Goal: Task Accomplishment & Management: Use online tool/utility

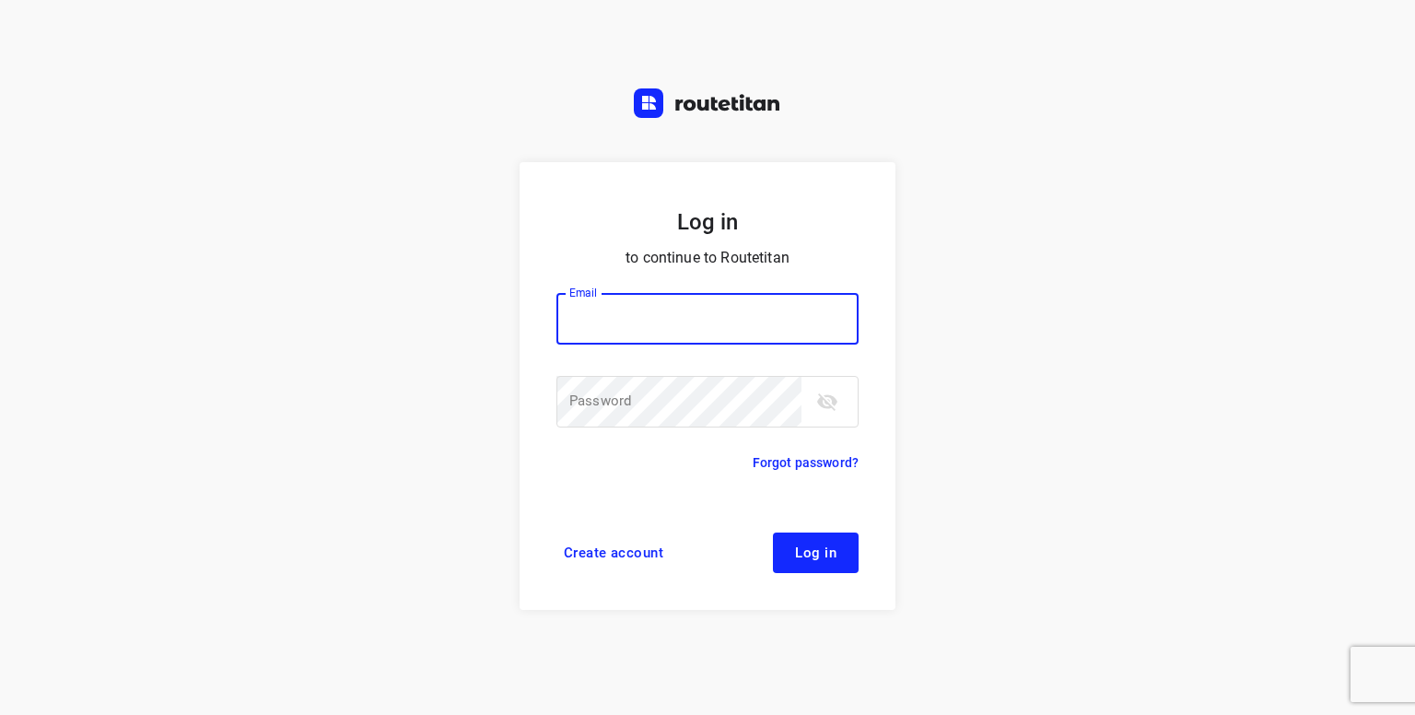
type input "[PERSON_NAME][EMAIL_ADDRESS][DOMAIN_NAME]"
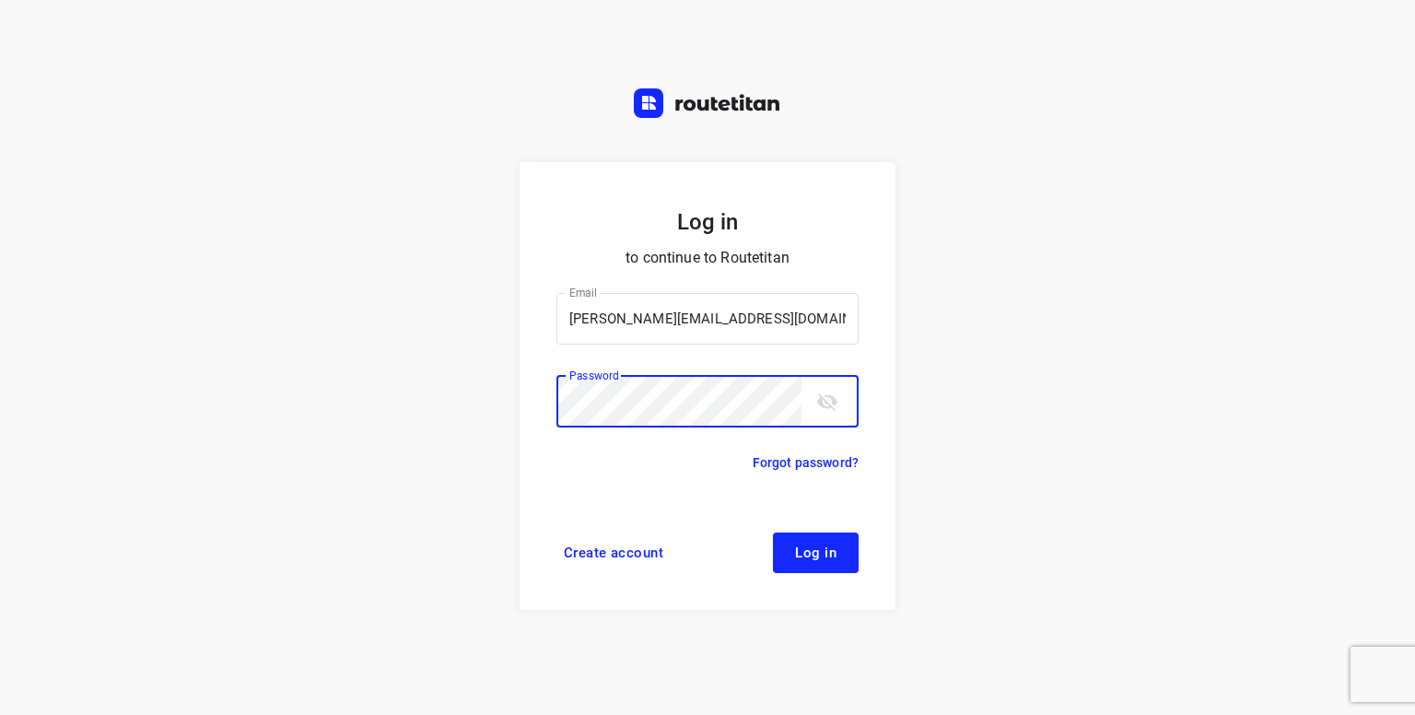
click at [773, 532] on button "Log in" at bounding box center [816, 552] width 86 height 41
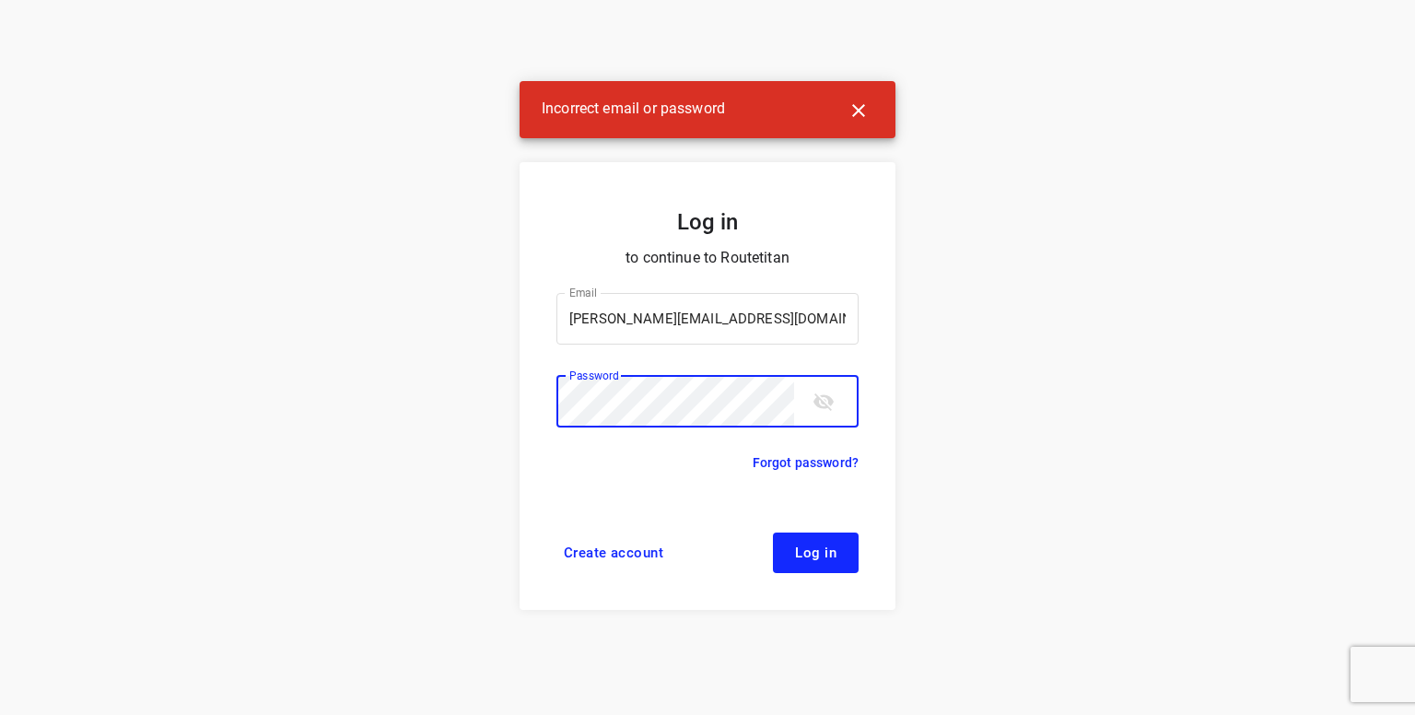
click at [296, 416] on div "Log in to continue to Routetitan Email [PERSON_NAME][EMAIL_ADDRESS][DOMAIN_NAME…" at bounding box center [707, 357] width 1415 height 715
click at [773, 532] on button "Log in" at bounding box center [816, 552] width 86 height 41
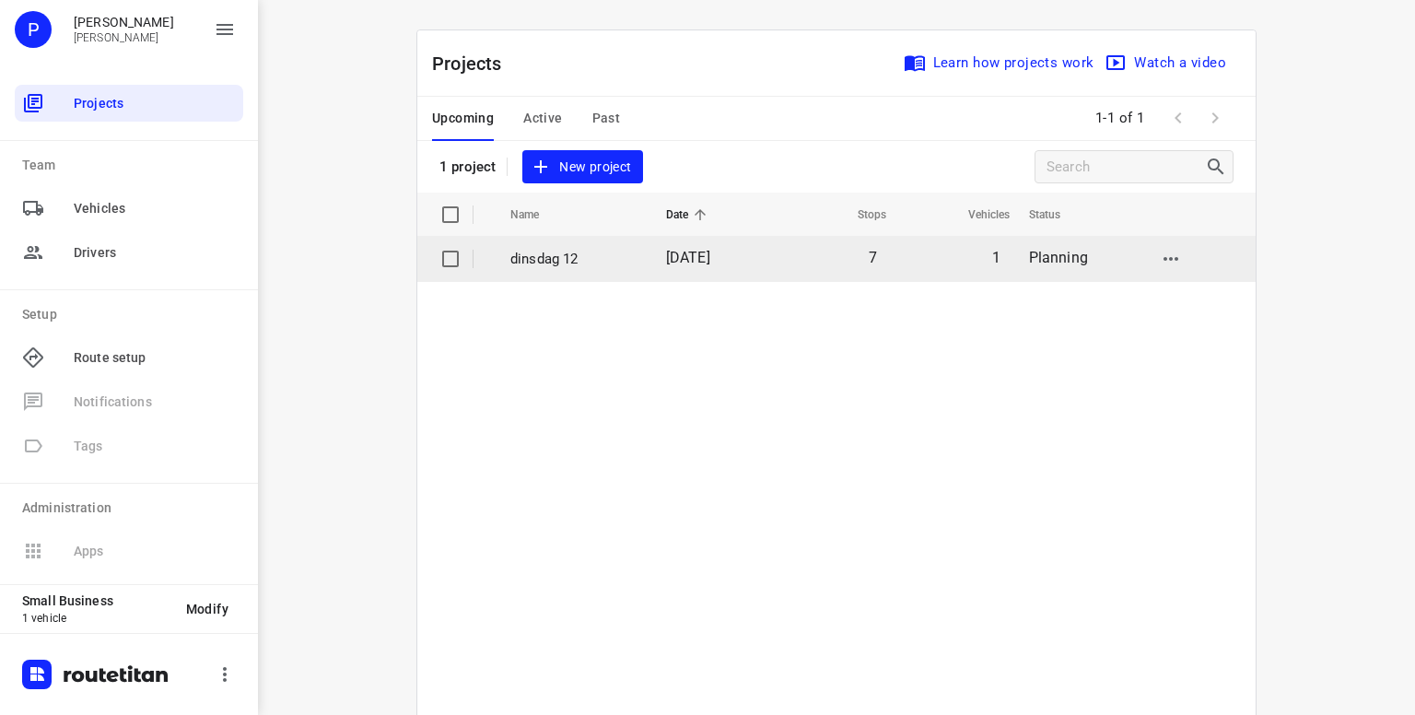
click at [561, 263] on p "dinsdag 12" at bounding box center [574, 259] width 128 height 21
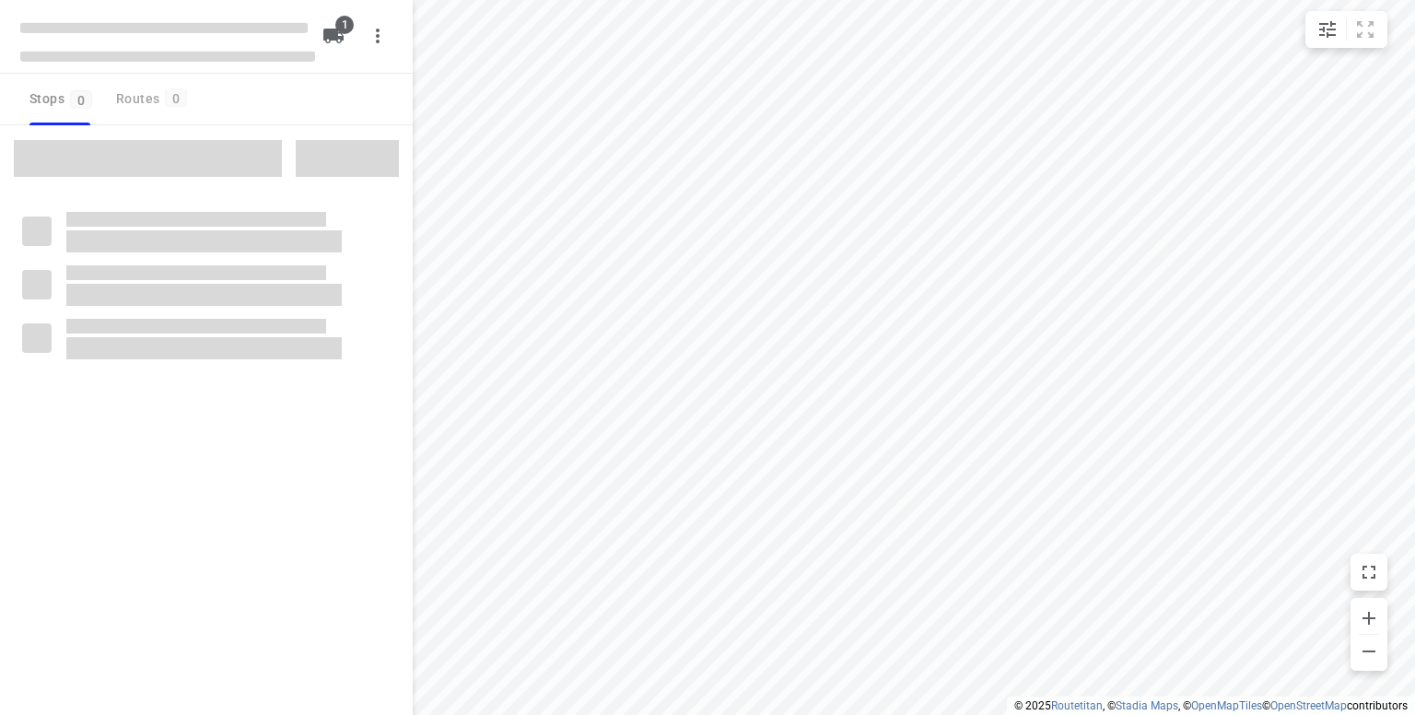
type input "distance"
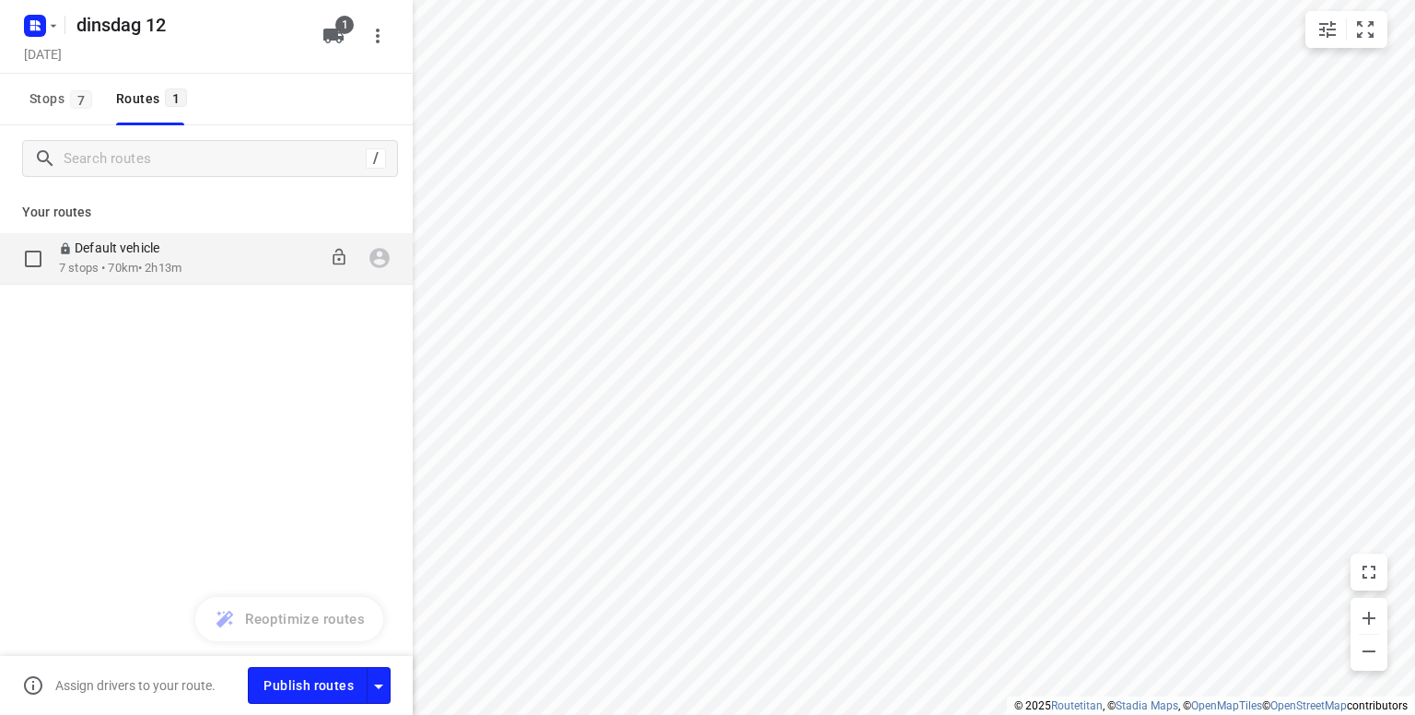
click at [99, 265] on p "7 stops • 70km • 2h13m" at bounding box center [120, 269] width 123 height 18
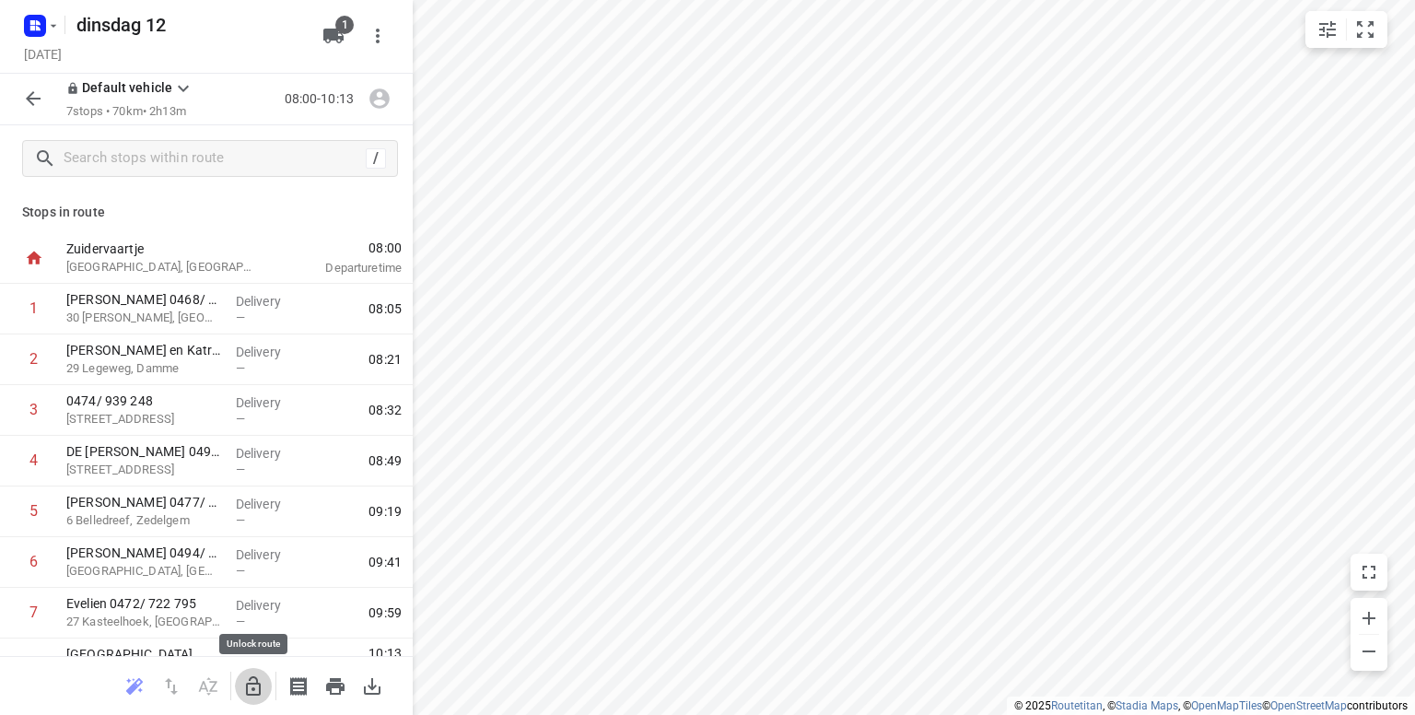
click at [258, 685] on icon "button" at bounding box center [253, 686] width 22 height 22
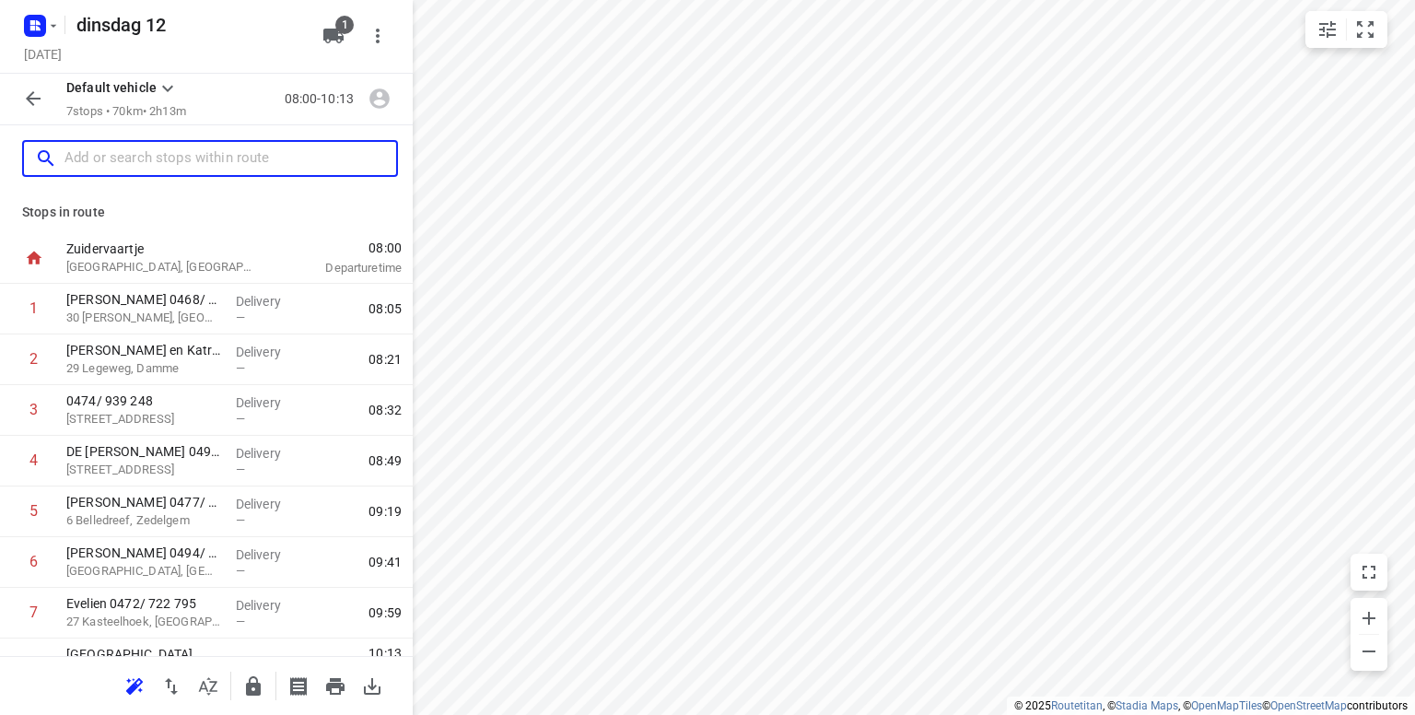
click at [105, 169] on input "text" at bounding box center [230, 159] width 332 height 29
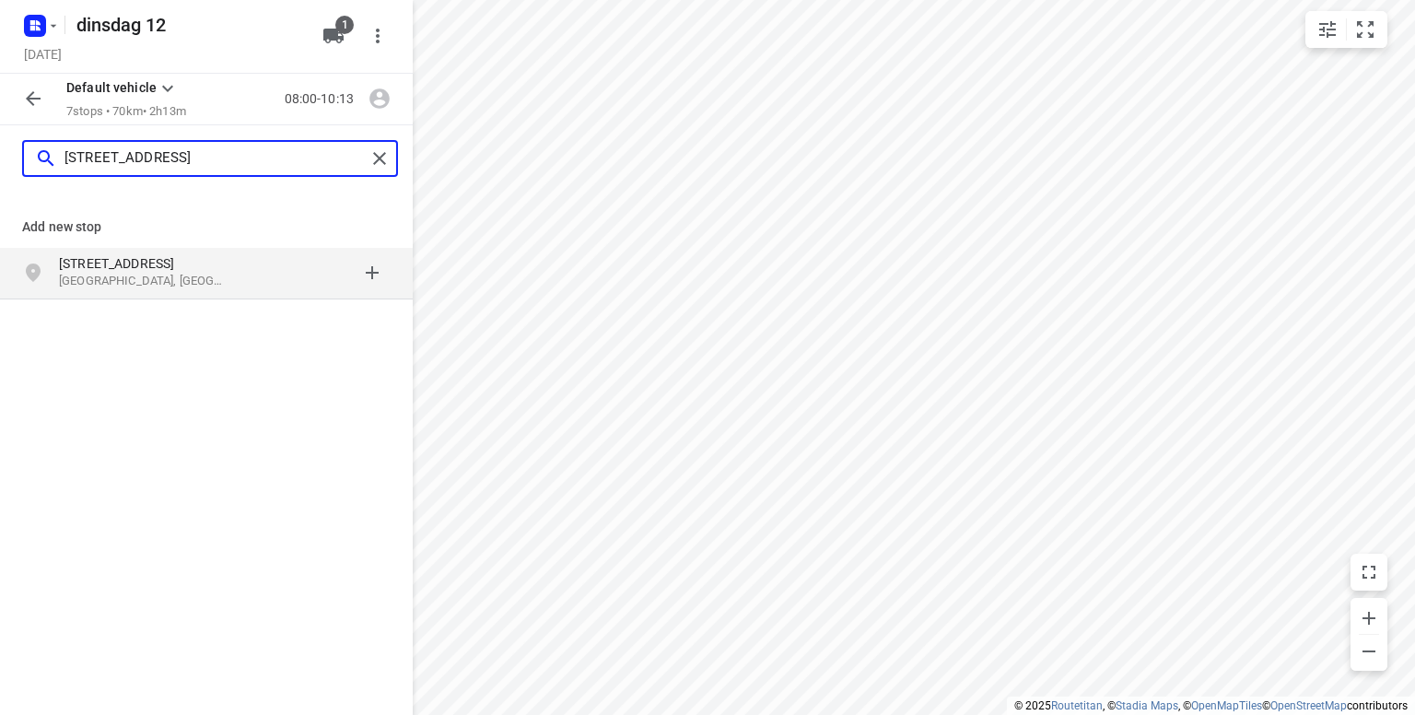
click at [128, 156] on input "[STREET_ADDRESS]" at bounding box center [214, 159] width 301 height 29
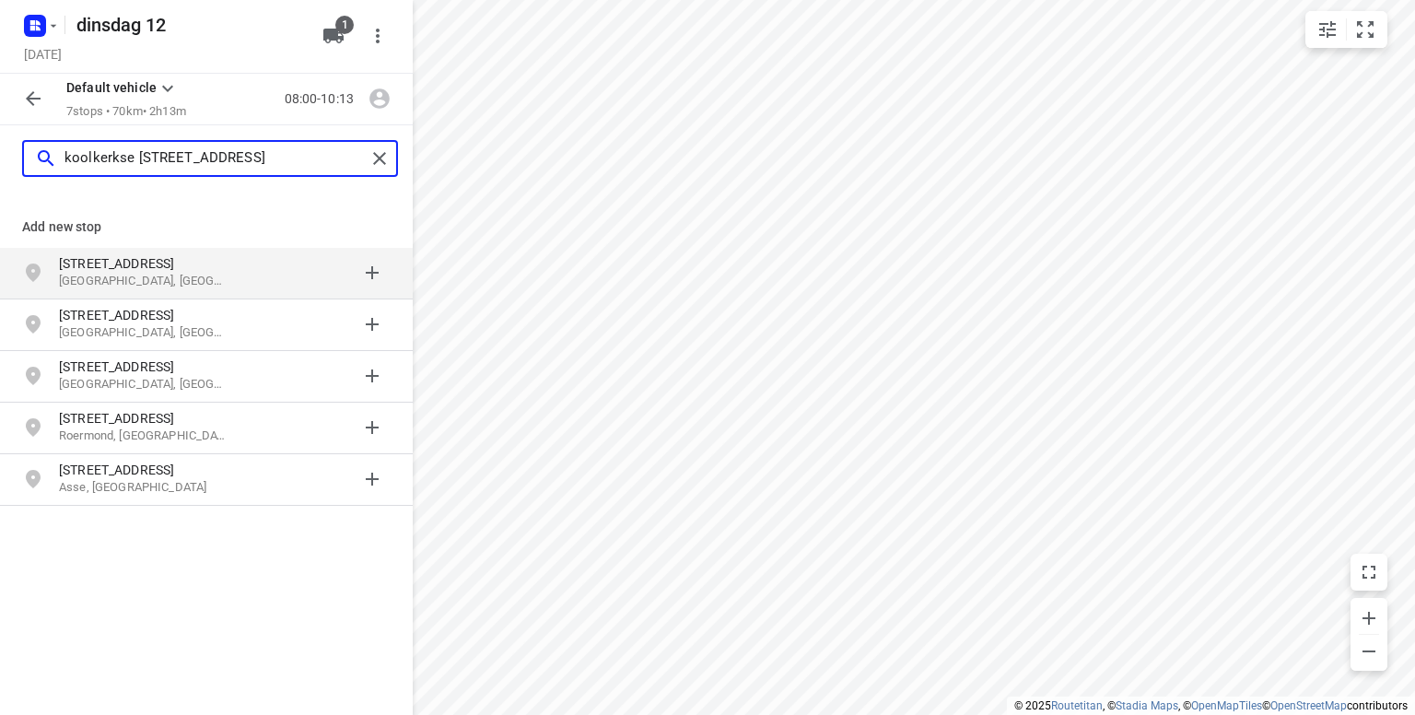
type input "koolkerkse [STREET_ADDRESS]"
click at [123, 266] on p "[STREET_ADDRESS]" at bounding box center [143, 263] width 169 height 18
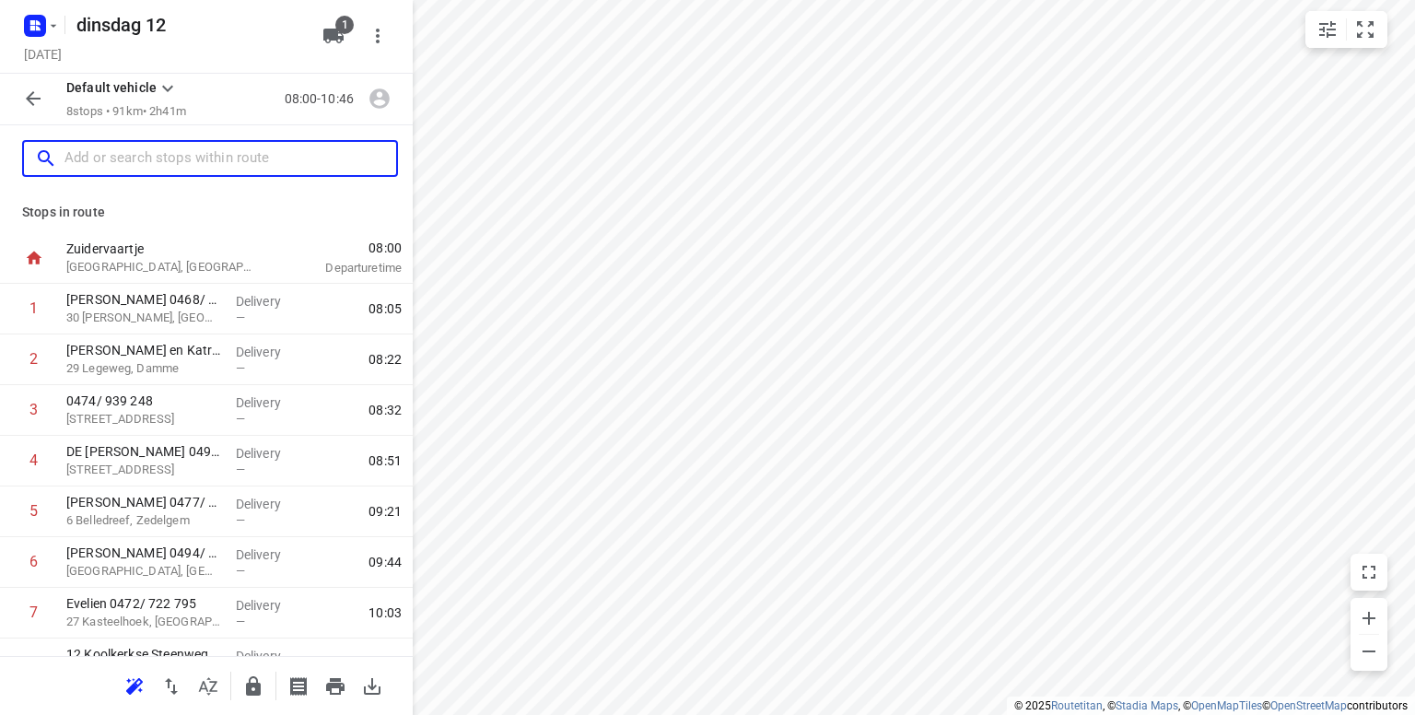
scroll to position [83, 0]
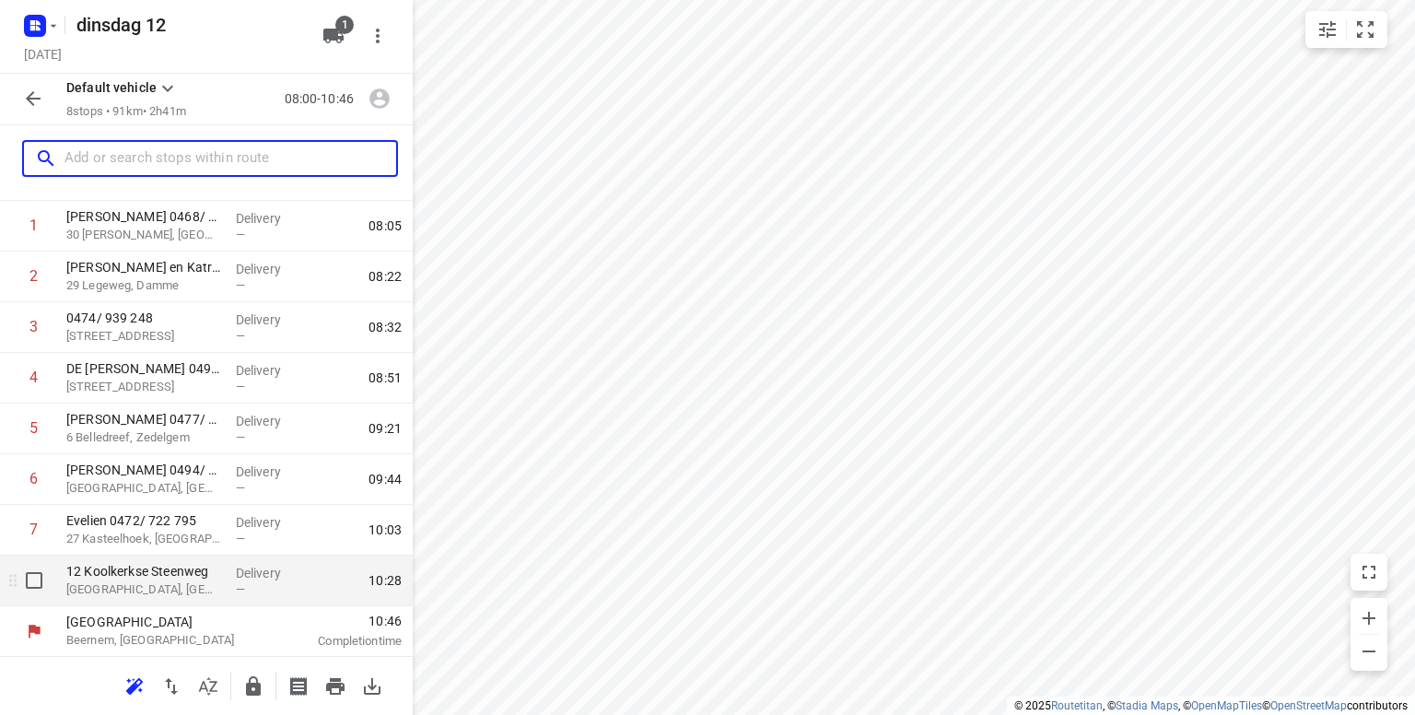
click at [115, 590] on p "[GEOGRAPHIC_DATA], [GEOGRAPHIC_DATA]" at bounding box center [143, 589] width 155 height 18
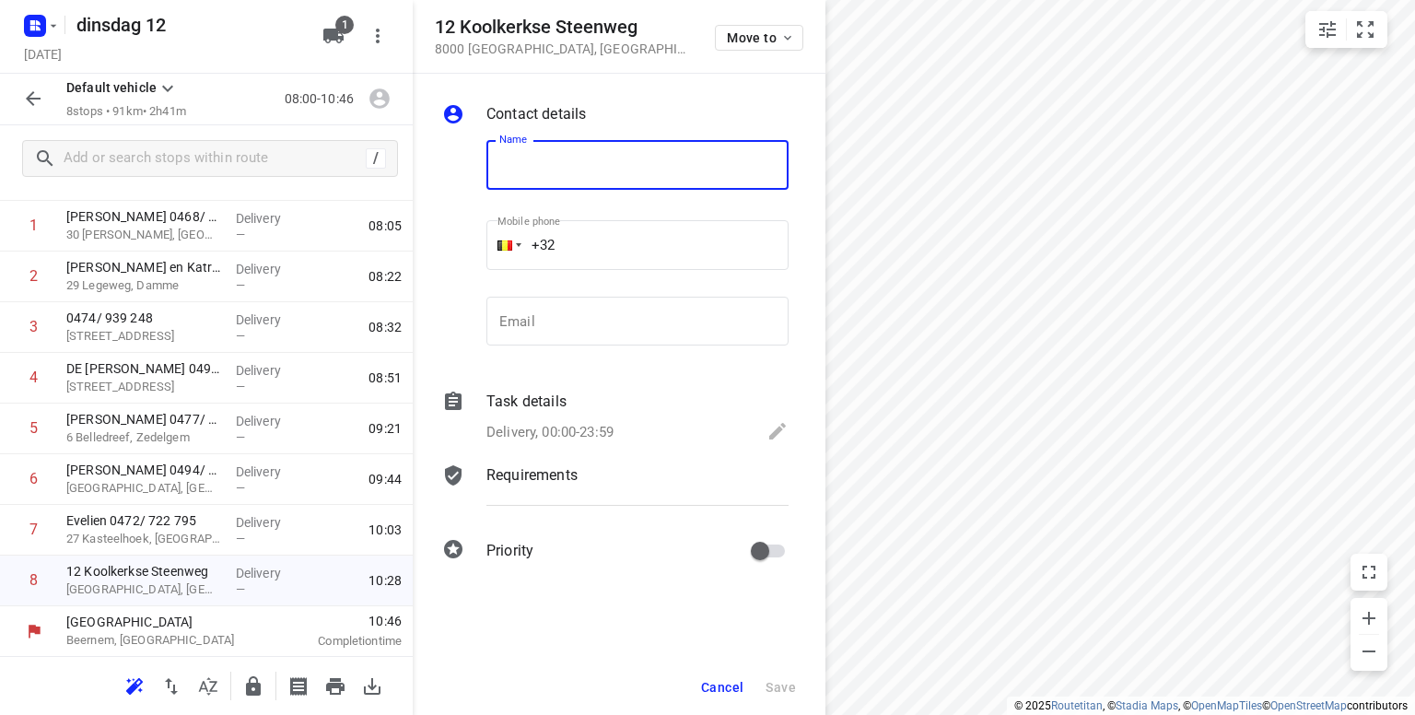
click at [534, 179] on input "text" at bounding box center [637, 165] width 302 height 50
type input "Vankerrebroeck 050/607 277"
click at [783, 678] on button "Save" at bounding box center [780, 687] width 45 height 33
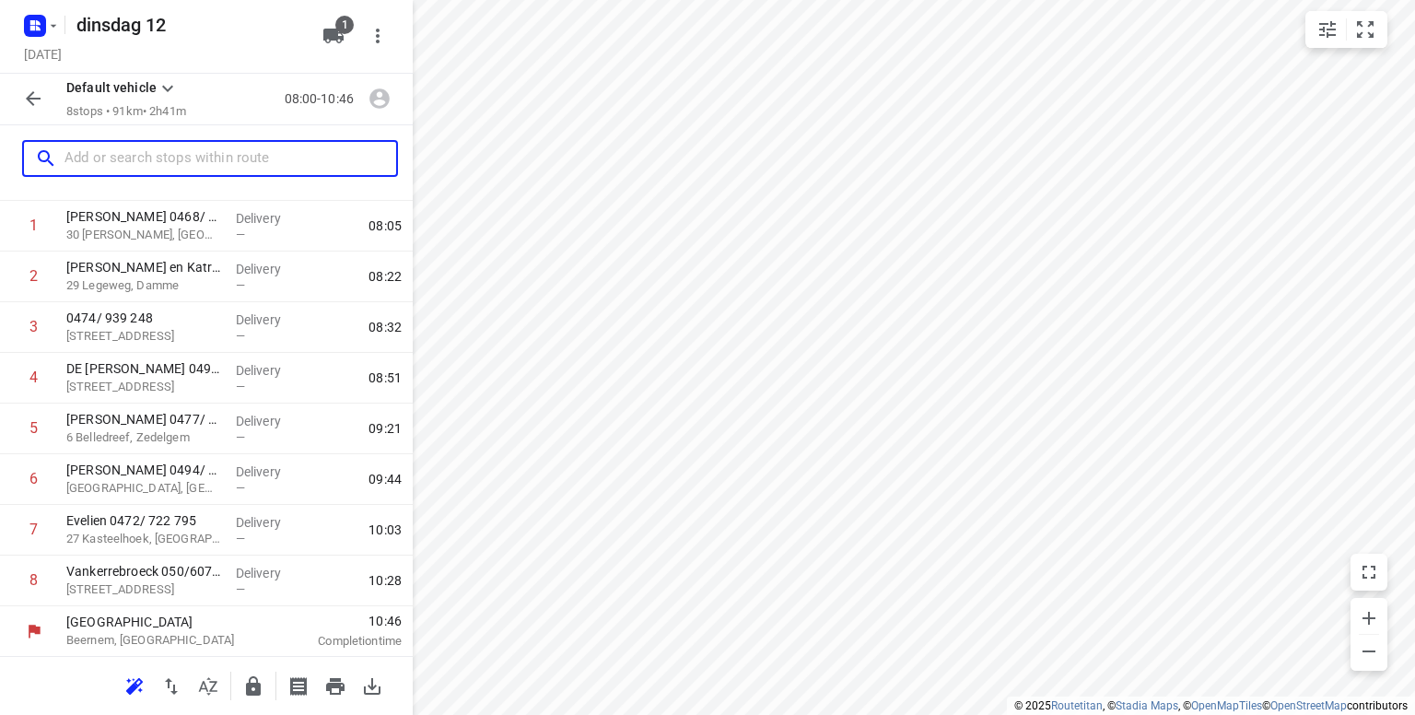
click at [122, 158] on input "text" at bounding box center [230, 159] width 332 height 29
click at [88, 159] on input "text" at bounding box center [230, 159] width 332 height 29
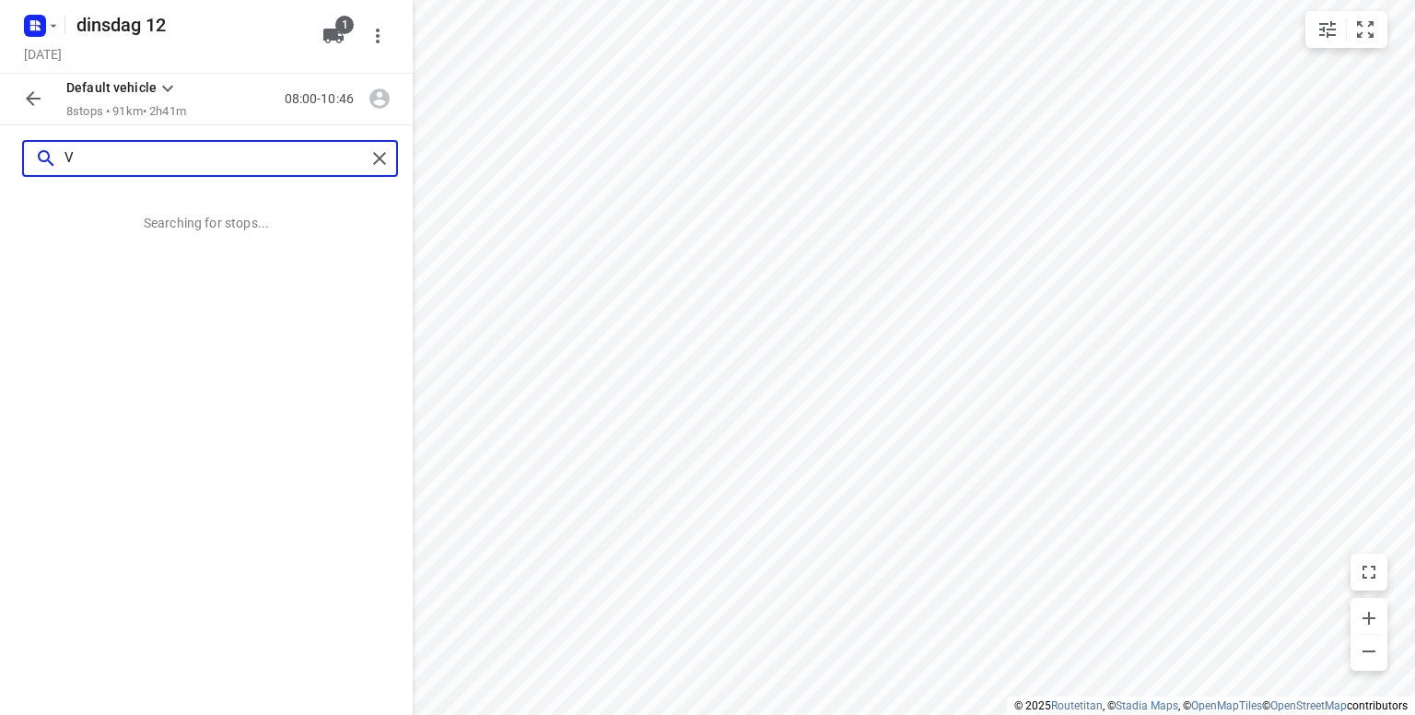
scroll to position [0, 0]
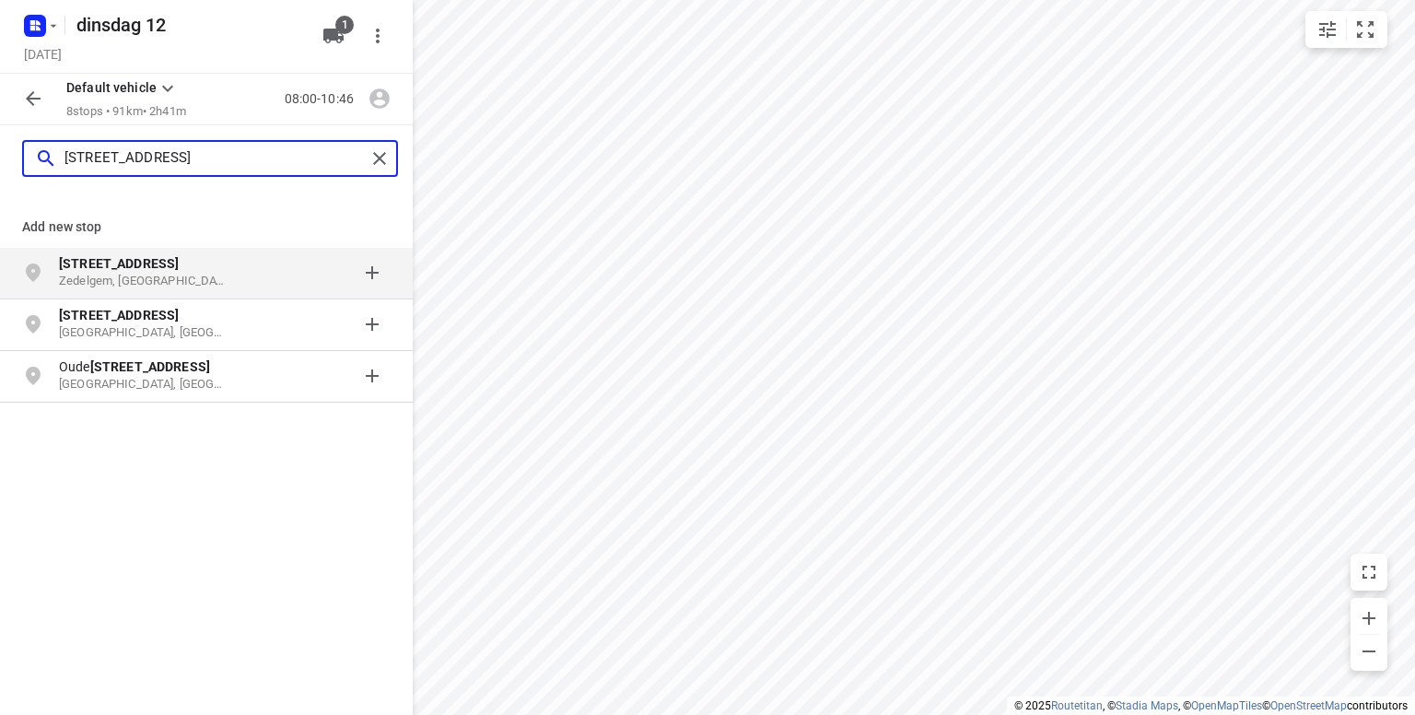
type input "[STREET_ADDRESS]"
click at [106, 277] on p "Zedelgem, [GEOGRAPHIC_DATA]" at bounding box center [143, 282] width 169 height 18
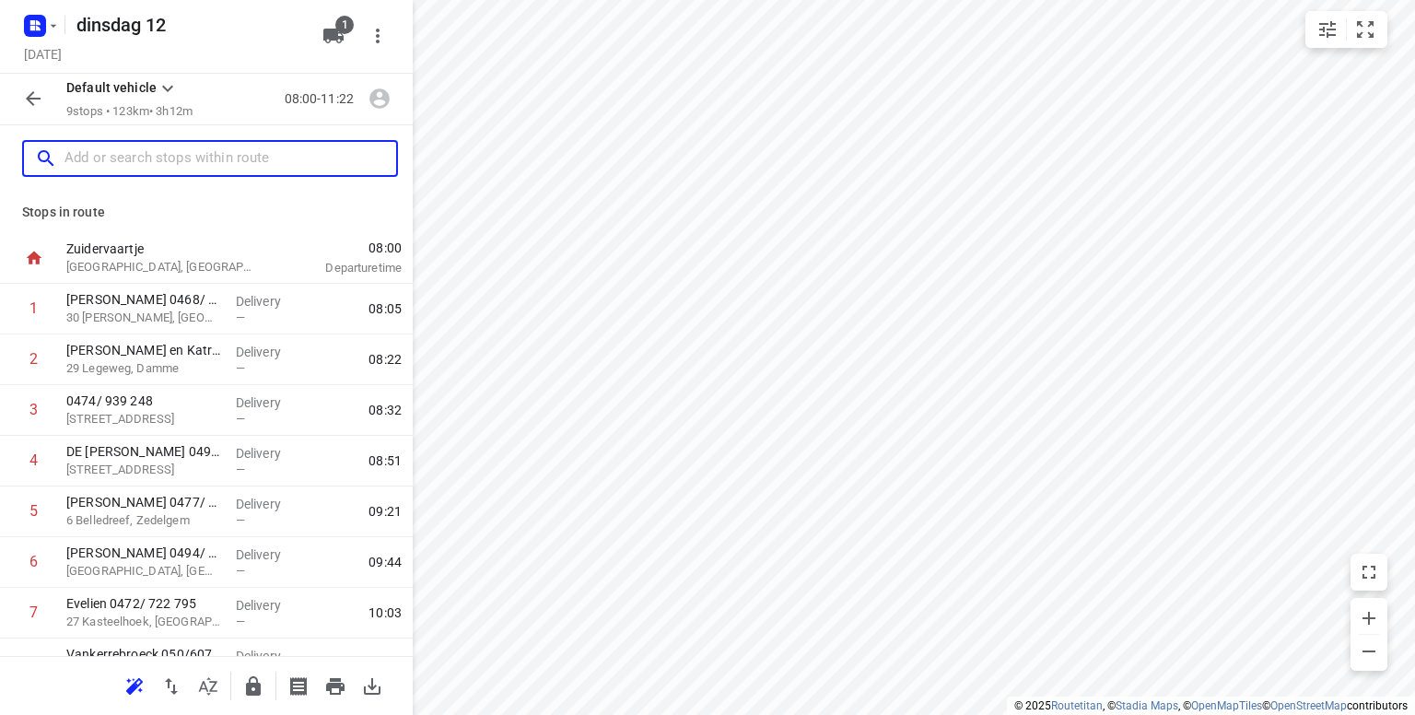
scroll to position [134, 0]
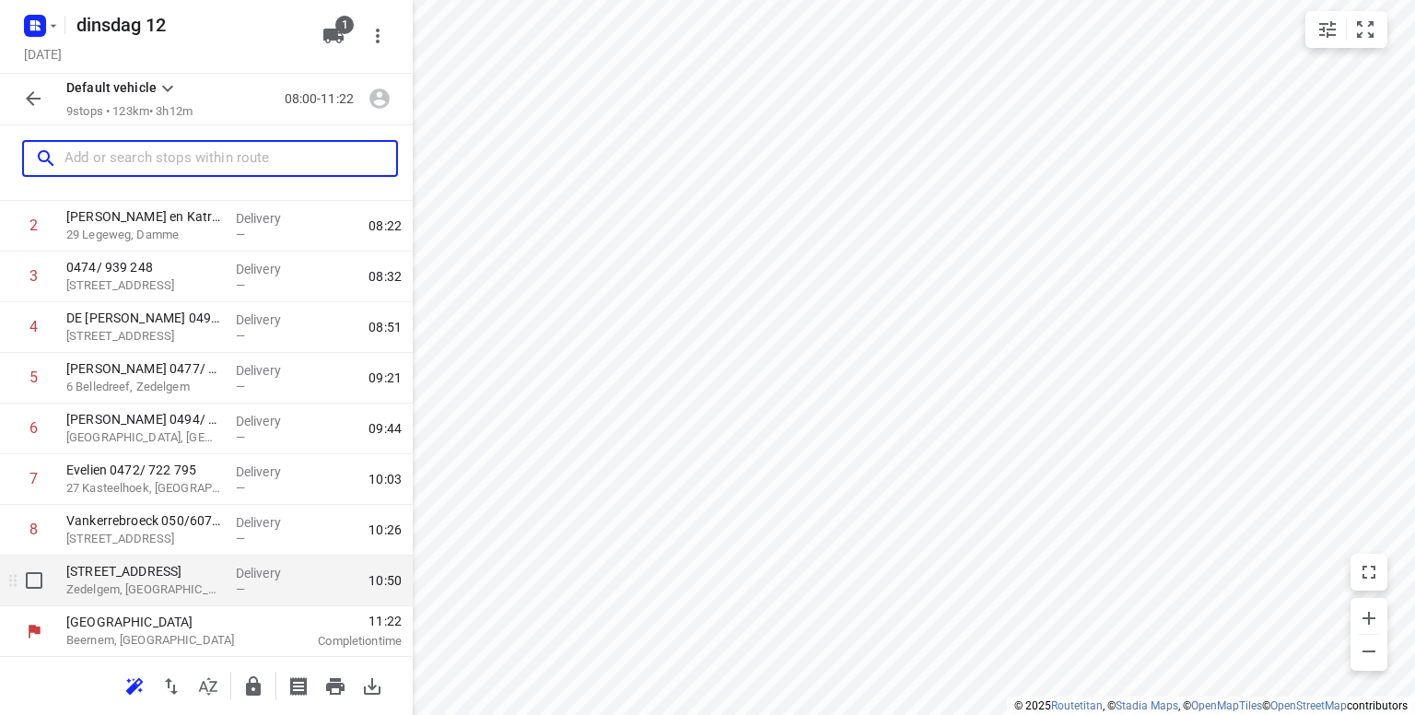
click at [129, 593] on p "Zedelgem, [GEOGRAPHIC_DATA]" at bounding box center [143, 589] width 155 height 18
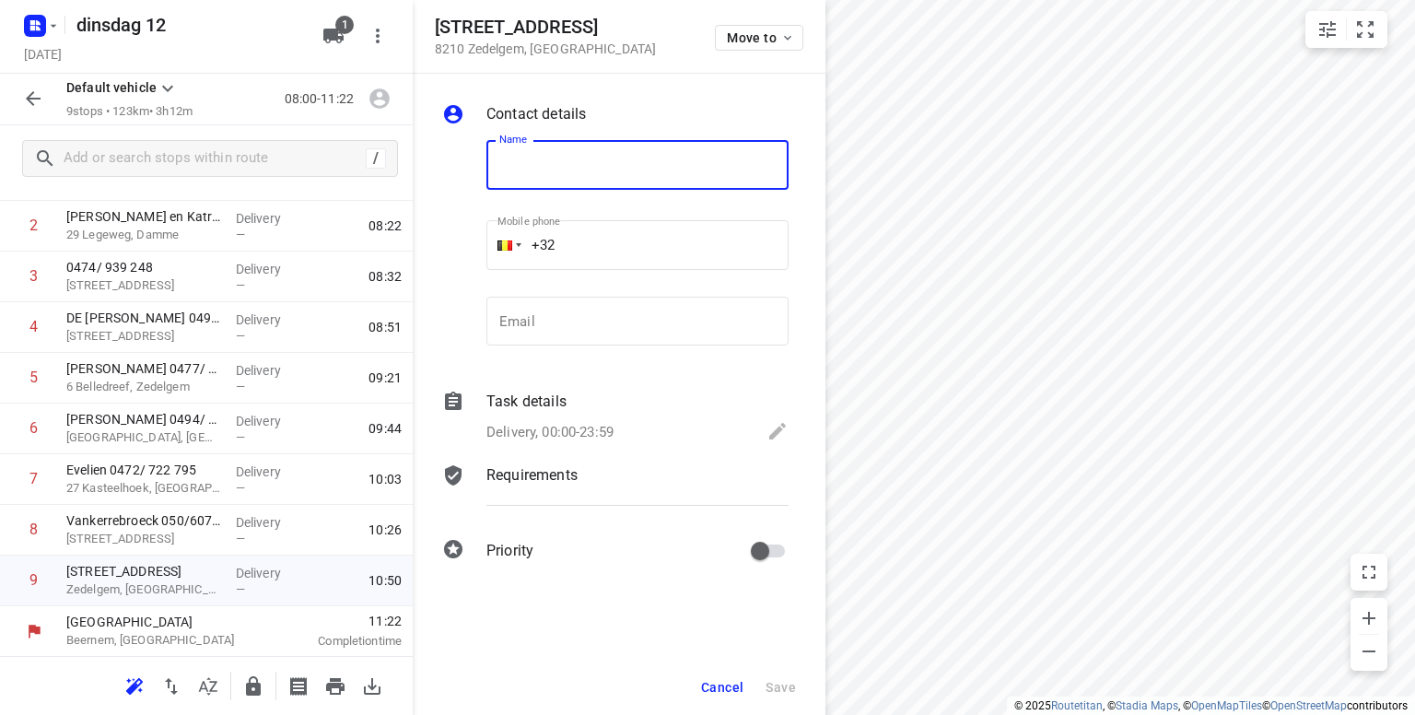
click at [548, 173] on input "text" at bounding box center [637, 165] width 302 height 50
type input "Fruitbos 0496/738 592"
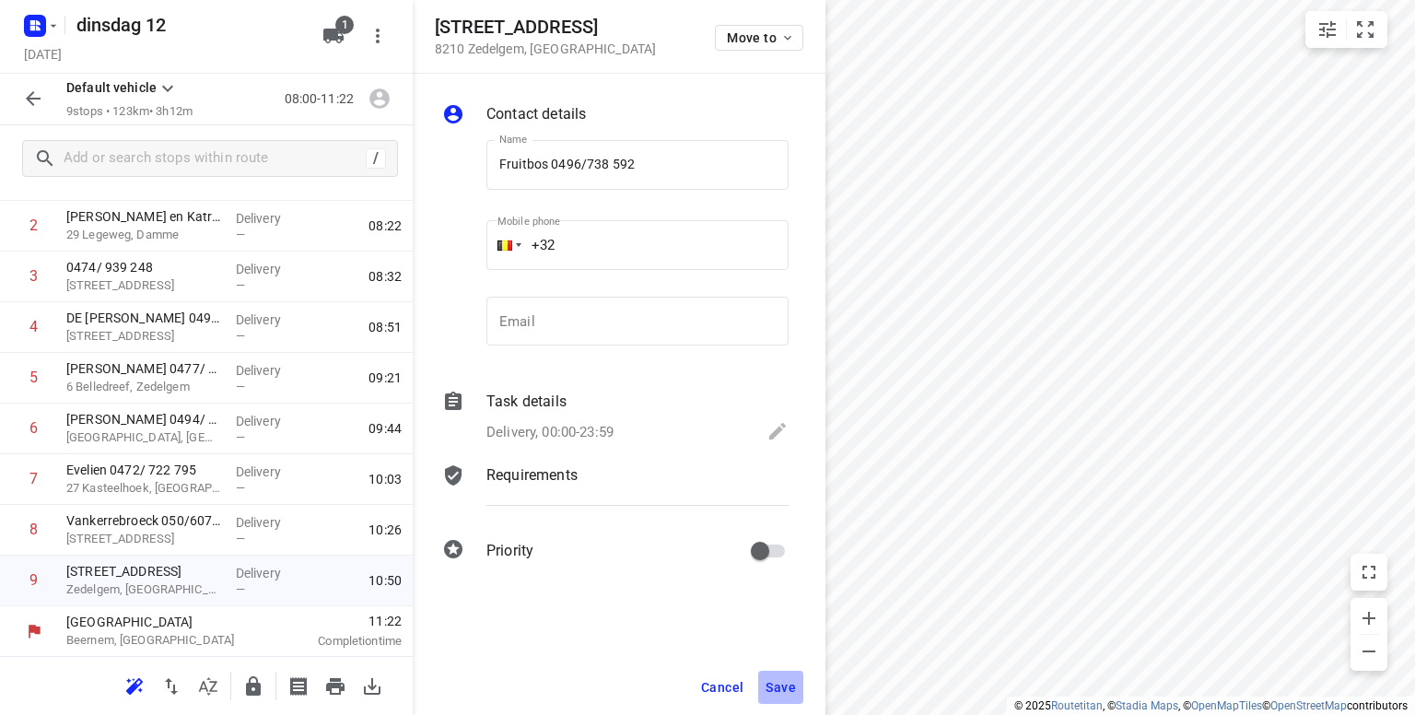
click at [786, 686] on span "Save" at bounding box center [780, 687] width 30 height 15
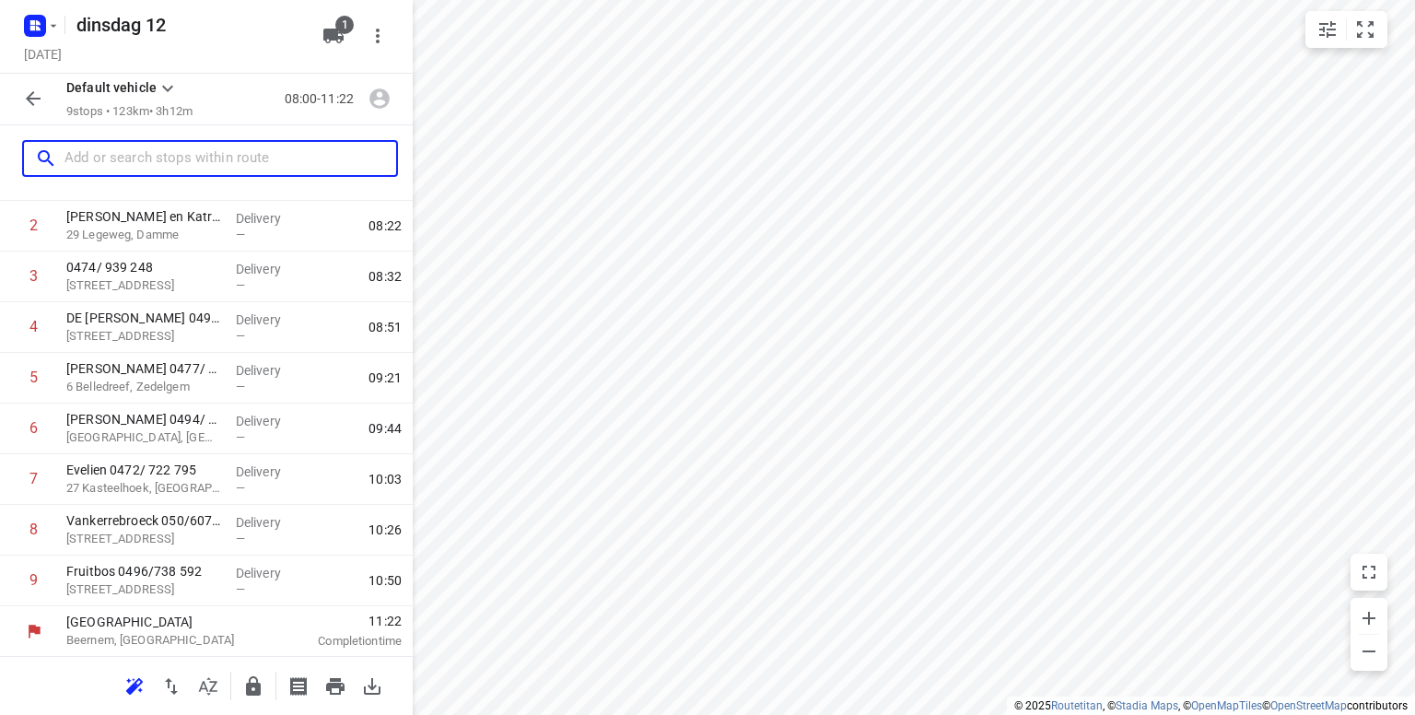
click at [94, 163] on input "text" at bounding box center [230, 159] width 332 height 29
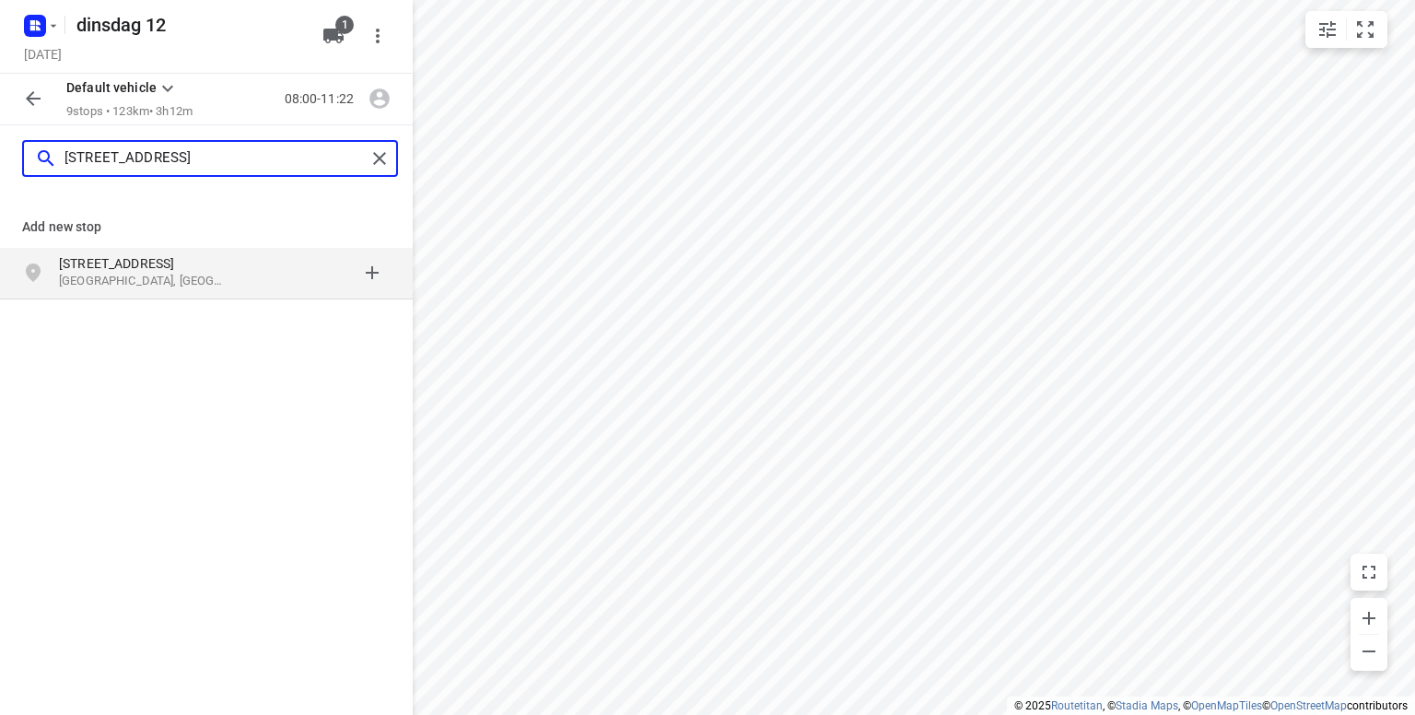
type input "[STREET_ADDRESS]"
click at [87, 273] on p "[GEOGRAPHIC_DATA], [GEOGRAPHIC_DATA]" at bounding box center [143, 282] width 169 height 18
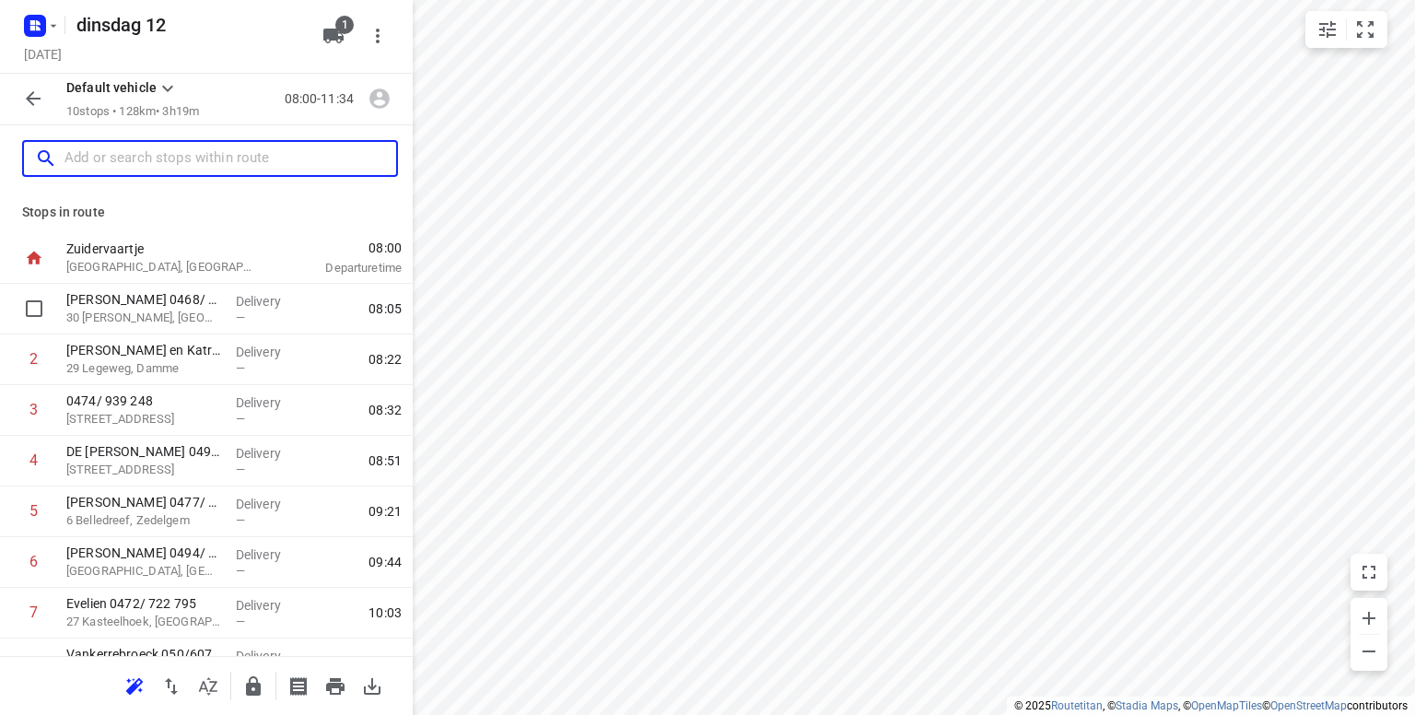
click at [398, 297] on div "08:05" at bounding box center [361, 309] width 102 height 51
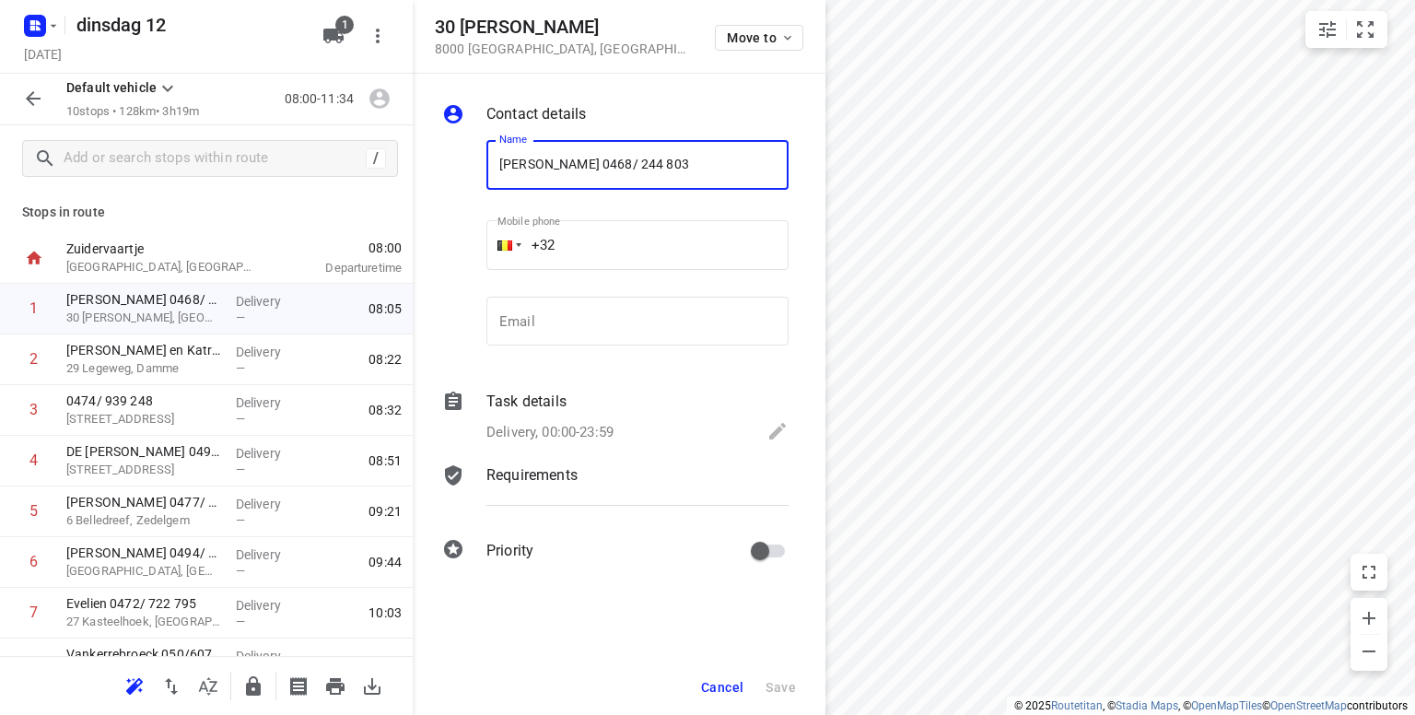
scroll to position [184, 0]
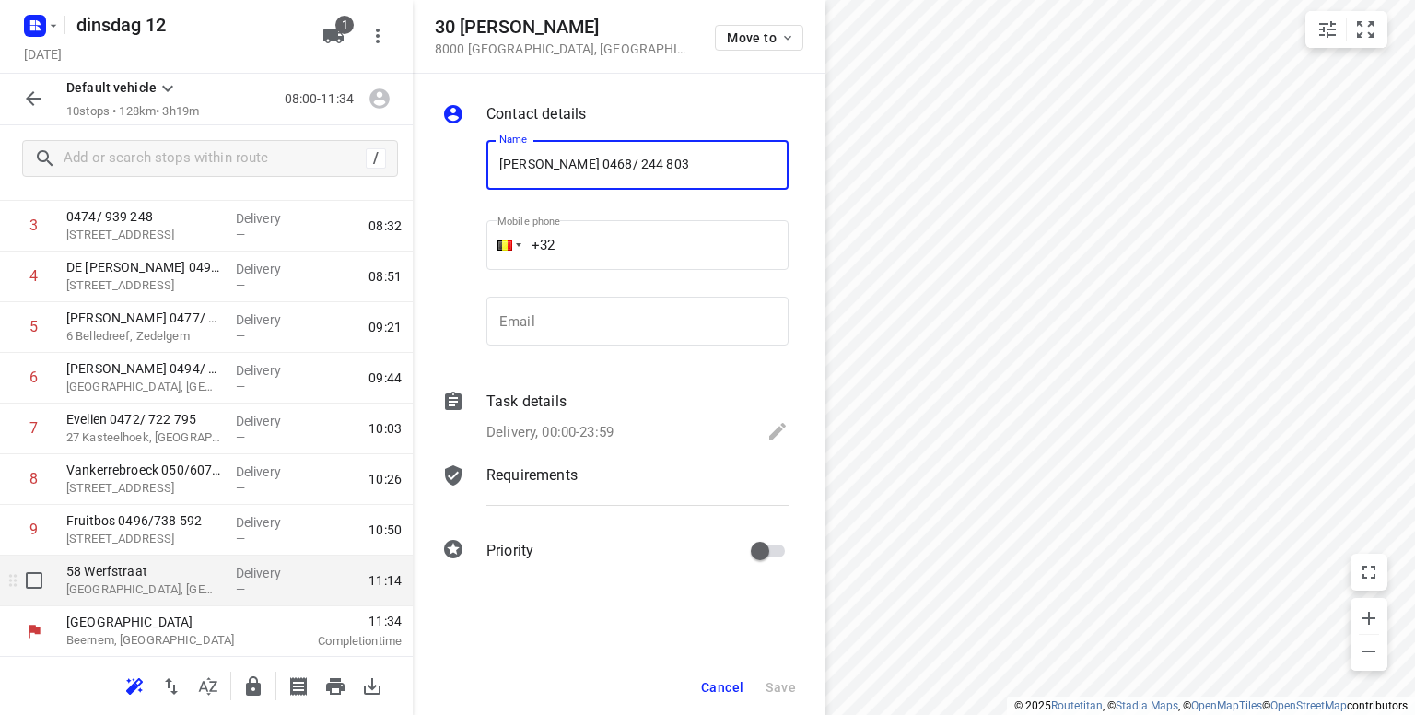
click at [122, 597] on p "[GEOGRAPHIC_DATA], [GEOGRAPHIC_DATA]" at bounding box center [143, 589] width 155 height 18
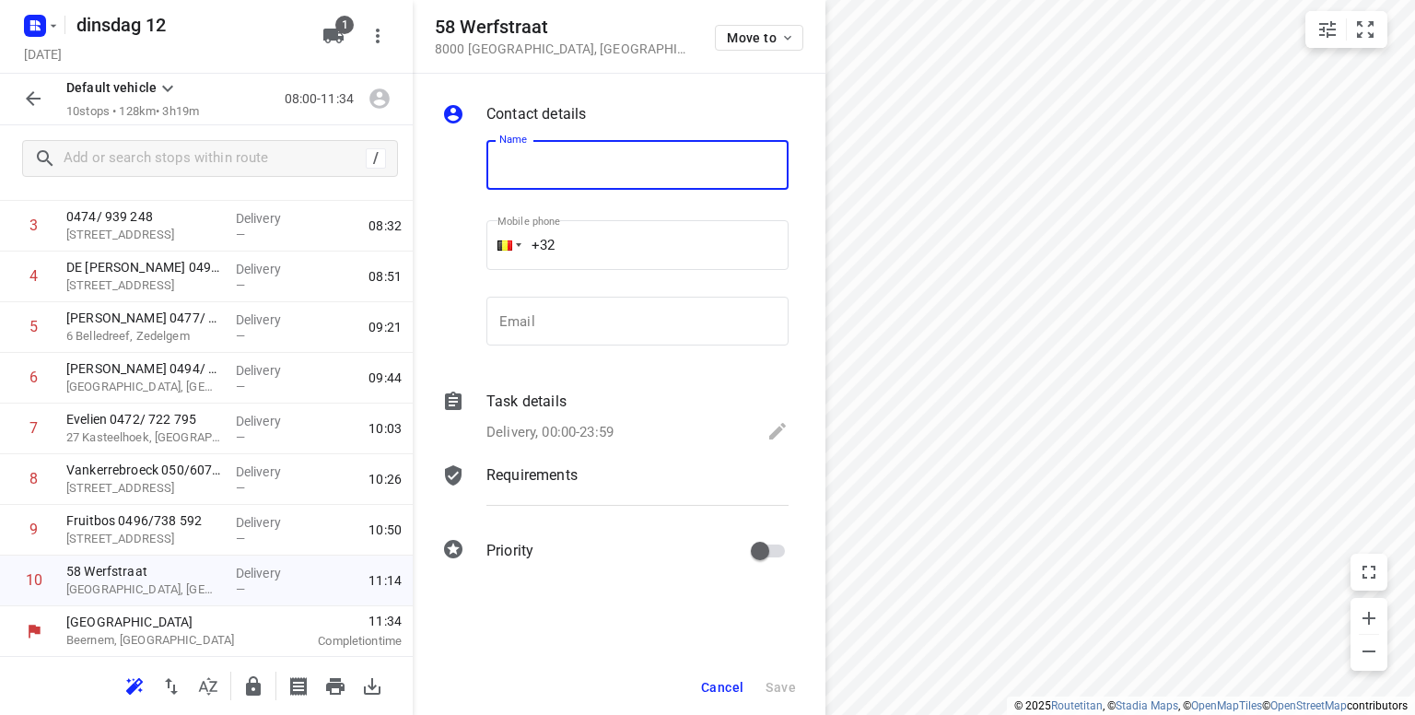
click at [579, 179] on input "text" at bounding box center [637, 165] width 302 height 50
type input "Joris 0497/352 862"
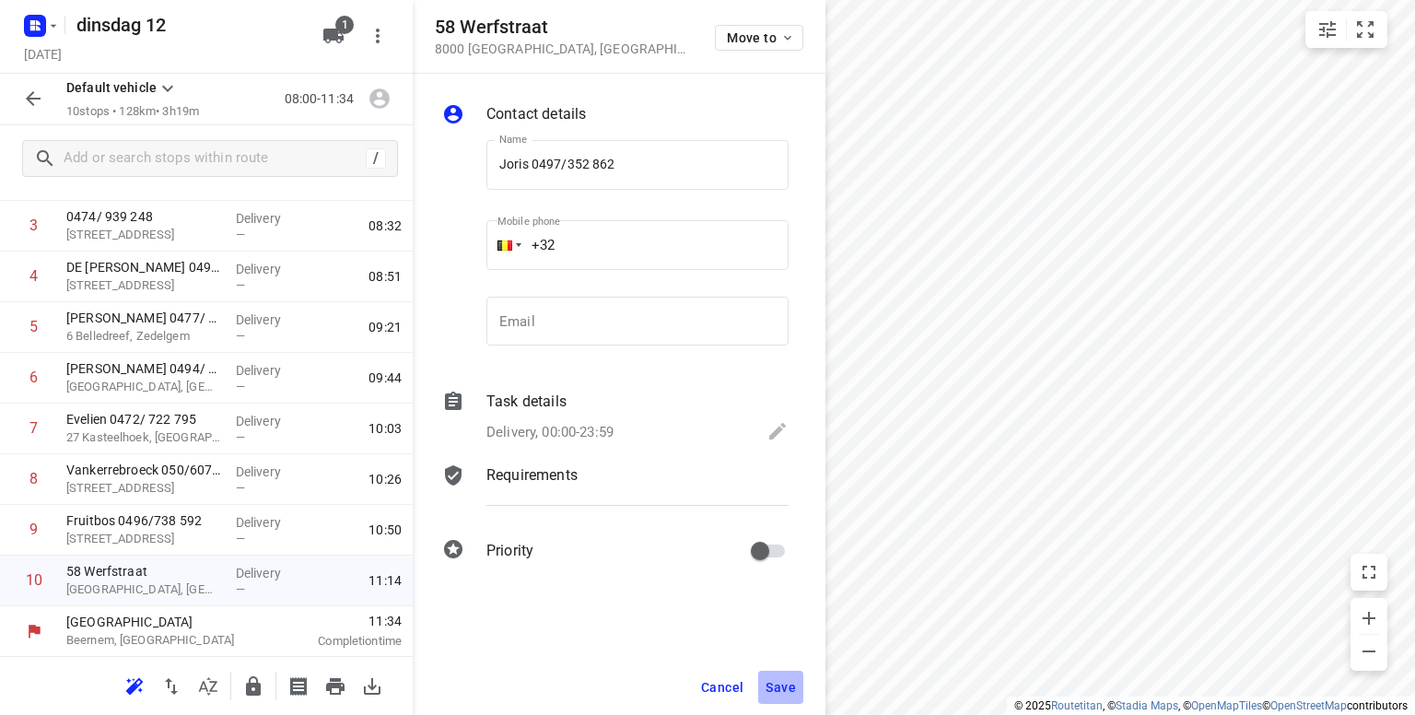
click at [789, 693] on span "Save" at bounding box center [780, 687] width 30 height 15
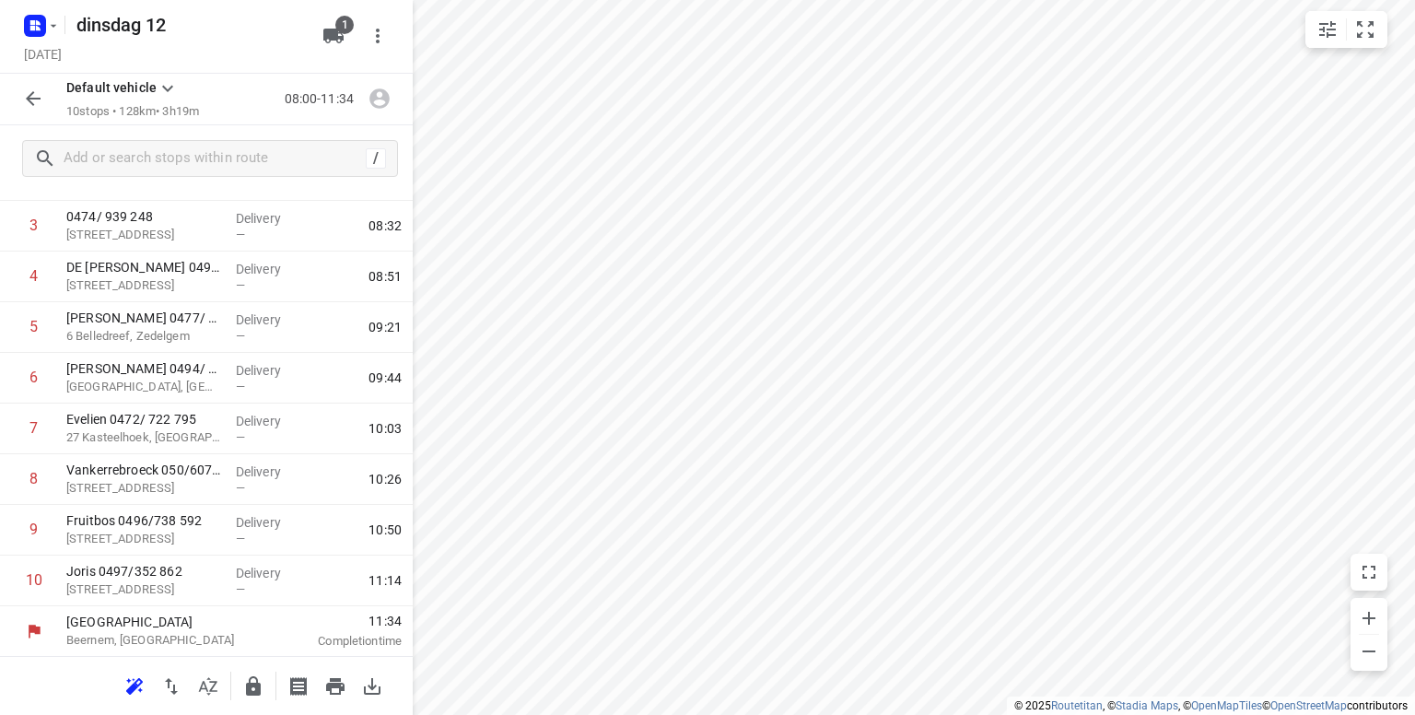
scroll to position [0, 0]
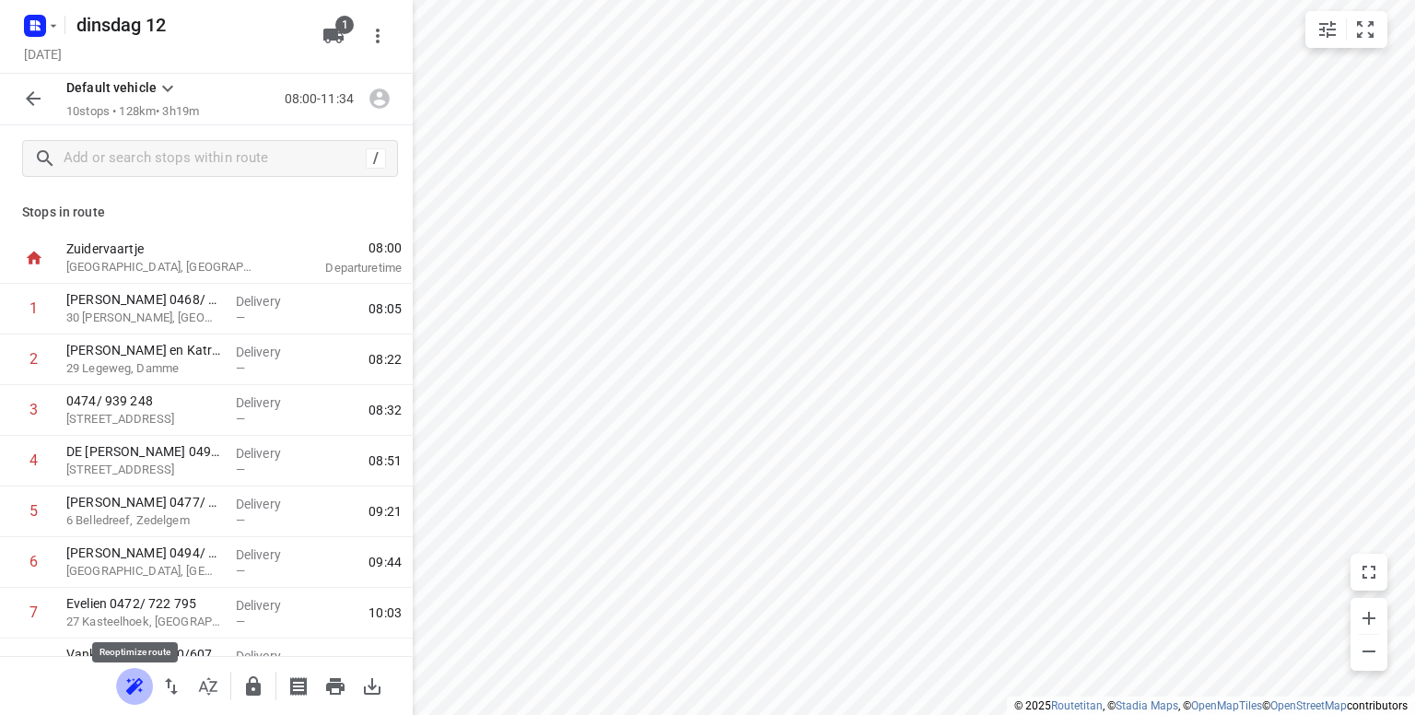
click at [129, 683] on icon "button" at bounding box center [134, 686] width 22 height 22
click at [1363, 642] on icon "button" at bounding box center [1369, 651] width 22 height 22
click at [1361, 617] on icon "button" at bounding box center [1369, 618] width 22 height 22
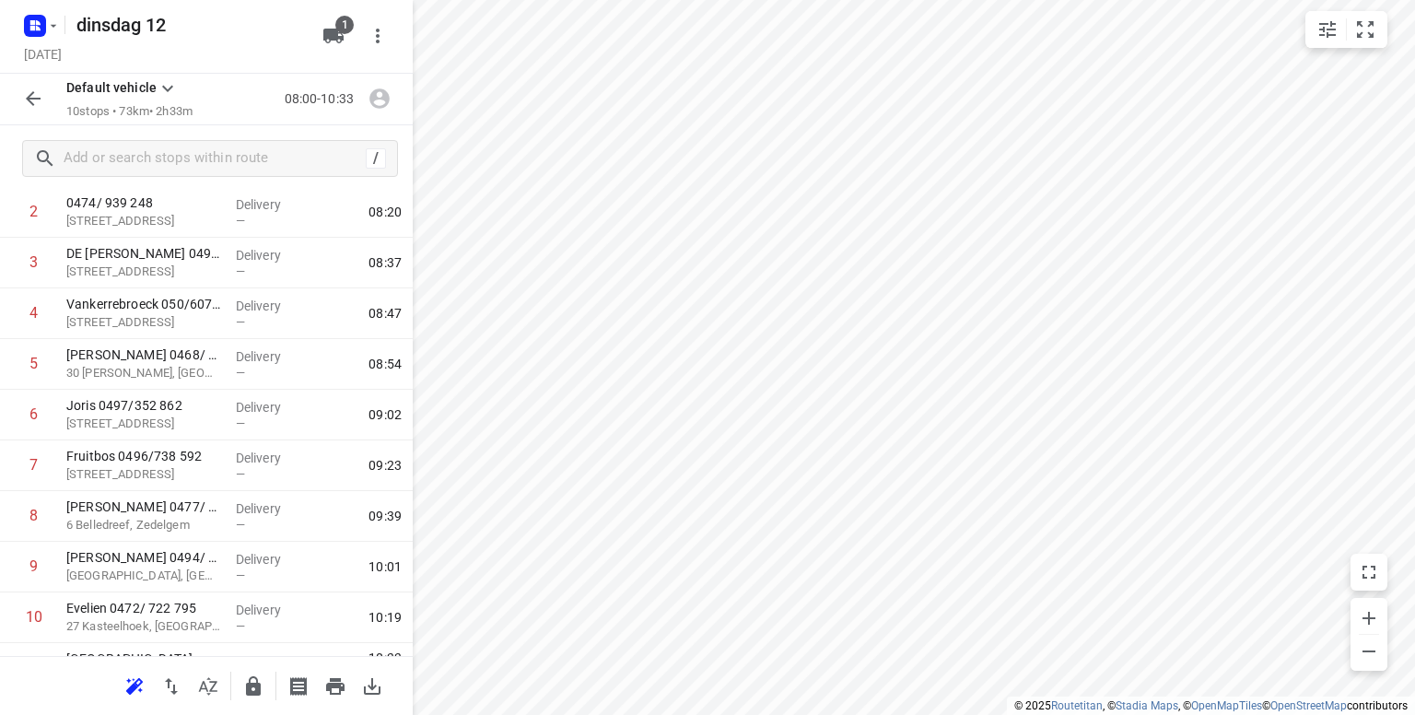
scroll to position [144, 0]
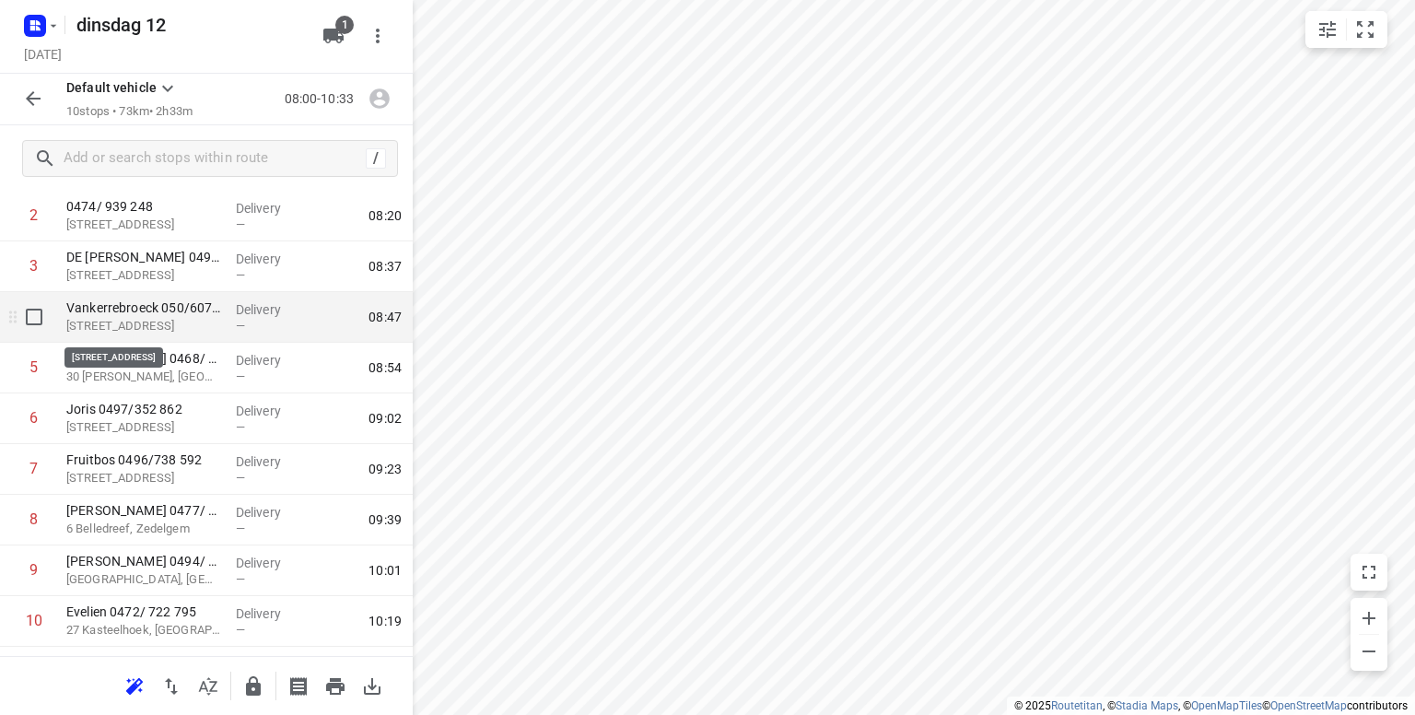
click at [165, 333] on p "[STREET_ADDRESS]" at bounding box center [143, 326] width 155 height 18
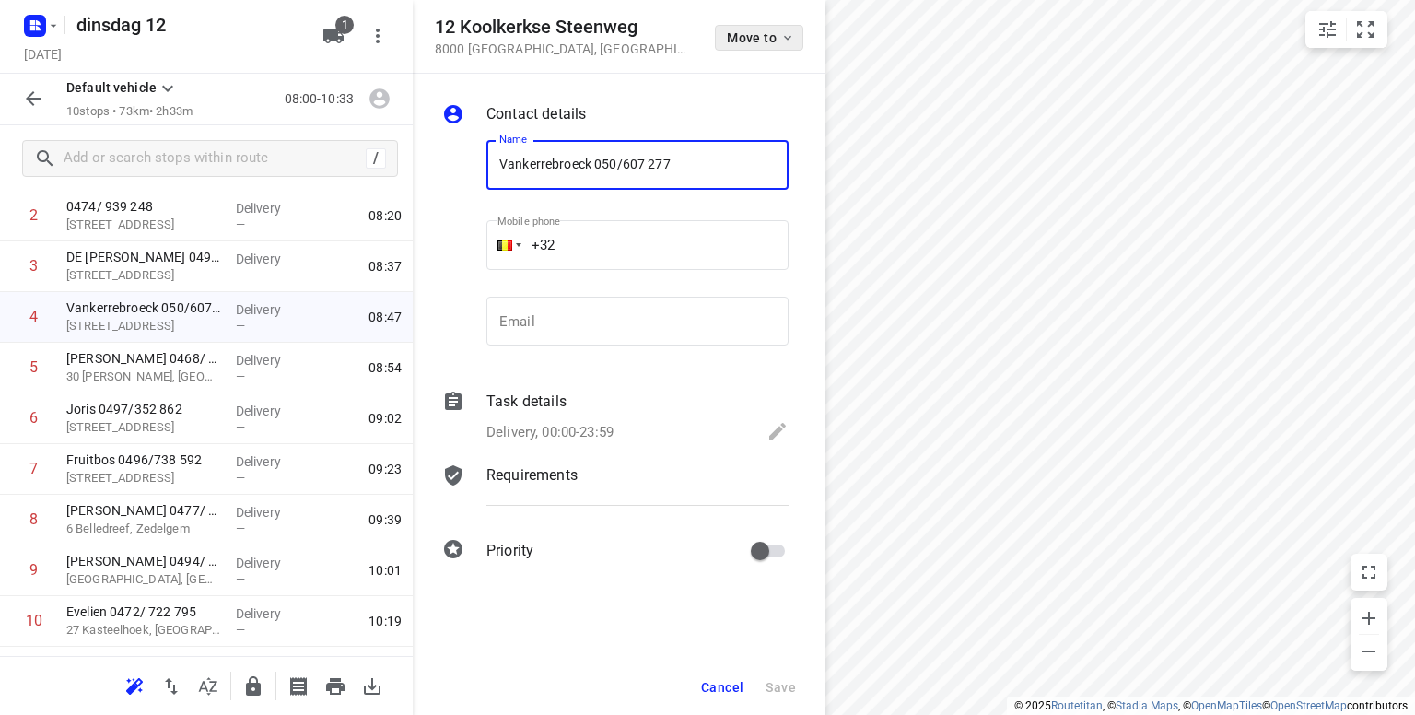
click at [791, 34] on icon "button" at bounding box center [787, 37] width 15 height 15
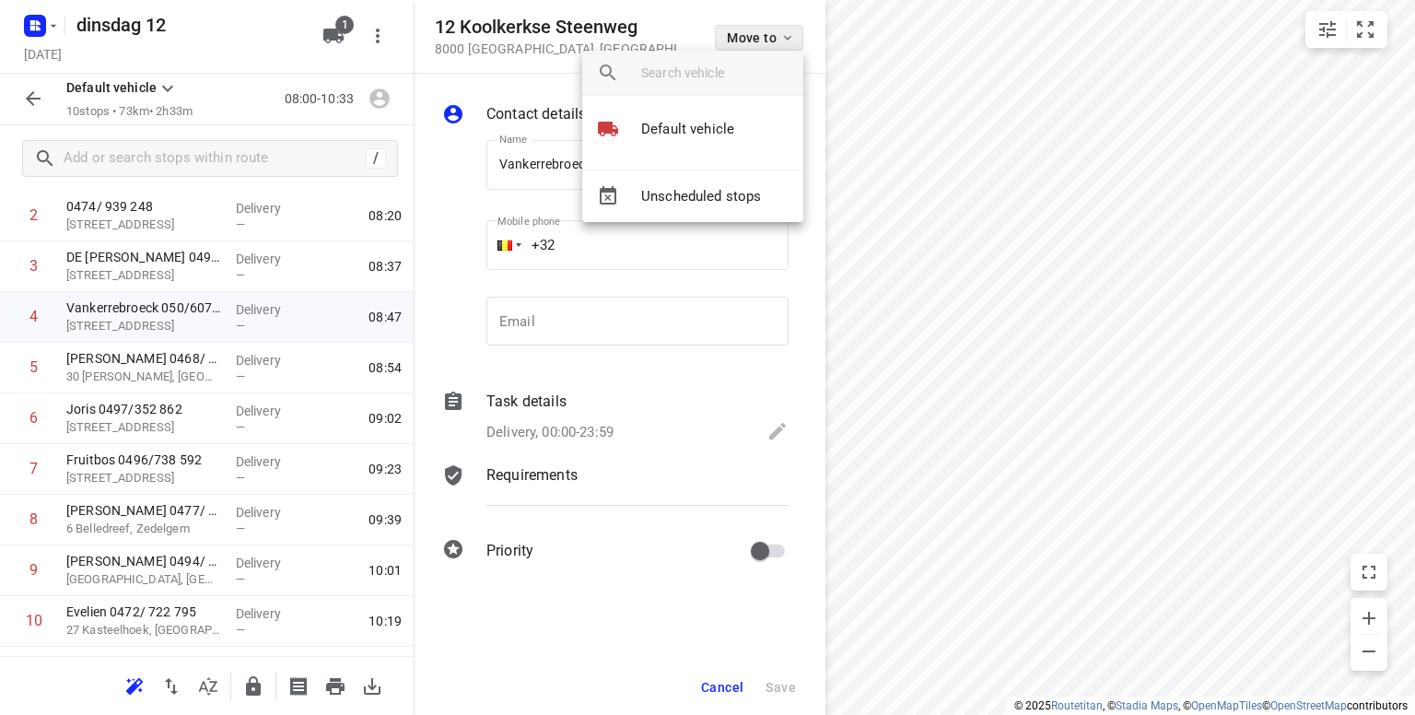
click at [791, 34] on div at bounding box center [707, 357] width 1415 height 715
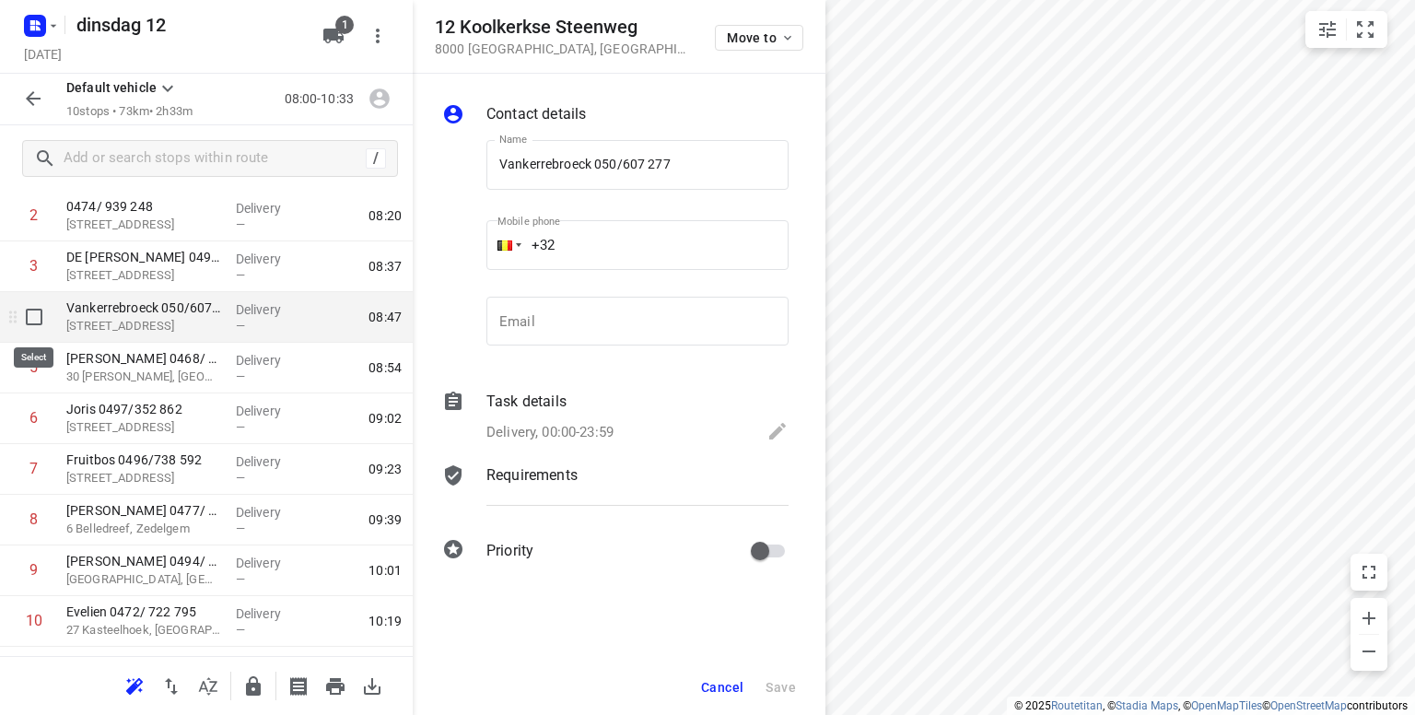
click at [29, 320] on input "checkbox" at bounding box center [34, 316] width 37 height 37
checkbox input "true"
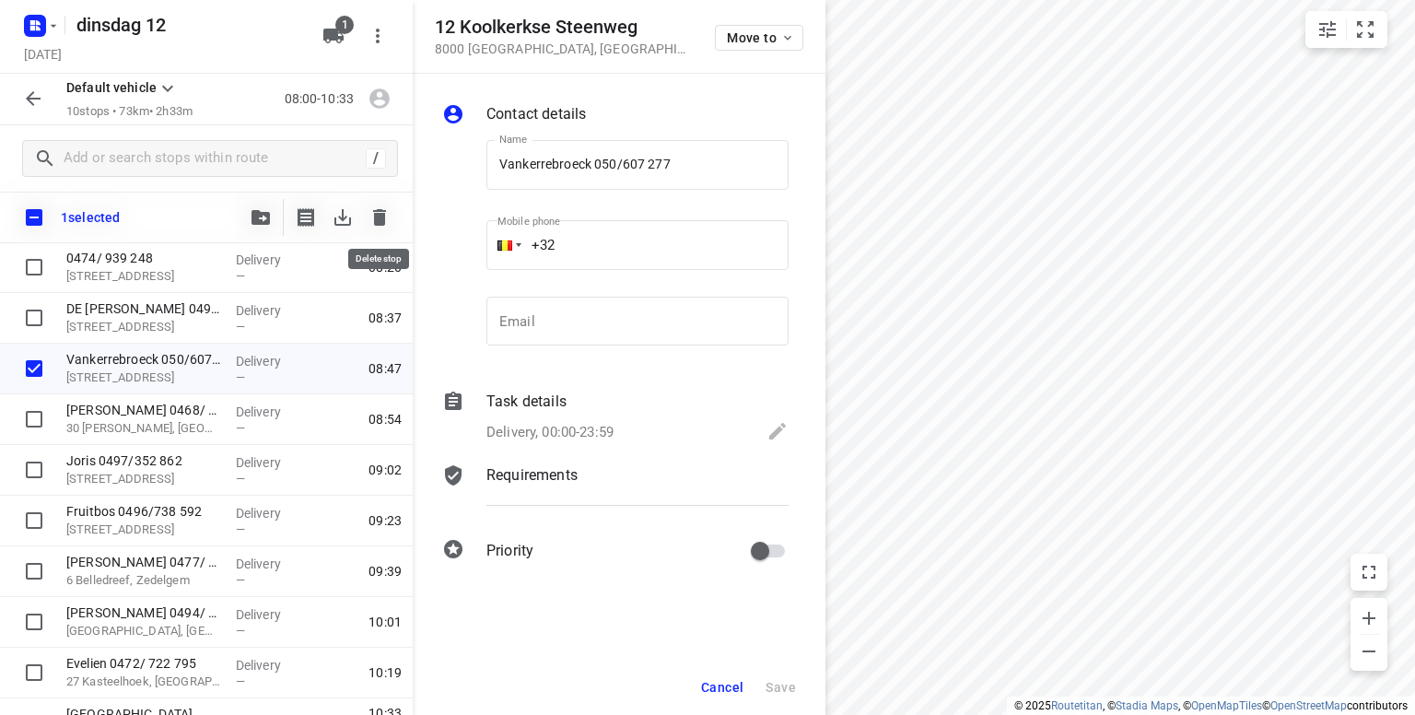
click at [382, 218] on icon "button" at bounding box center [379, 217] width 13 height 17
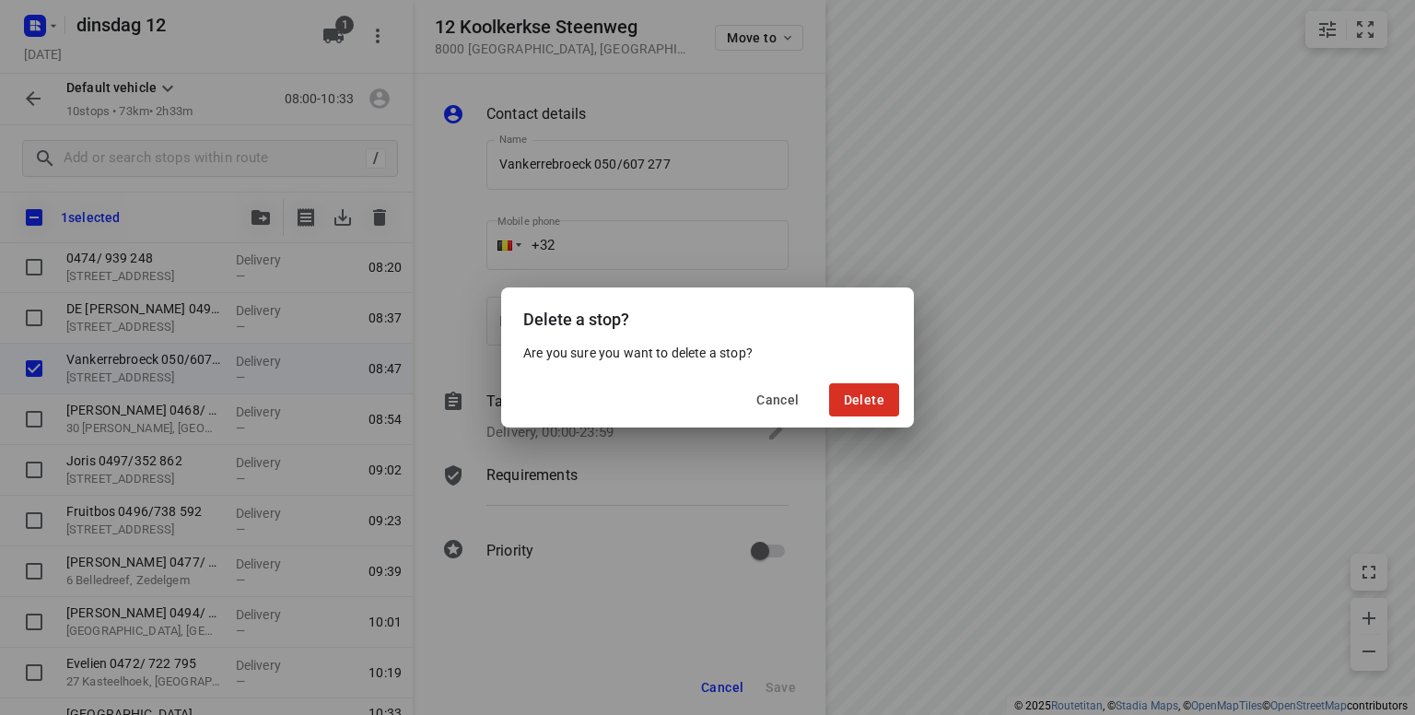
click at [859, 416] on div "Cancel Delete" at bounding box center [707, 399] width 413 height 55
click at [859, 397] on span "Delete" at bounding box center [864, 399] width 41 height 15
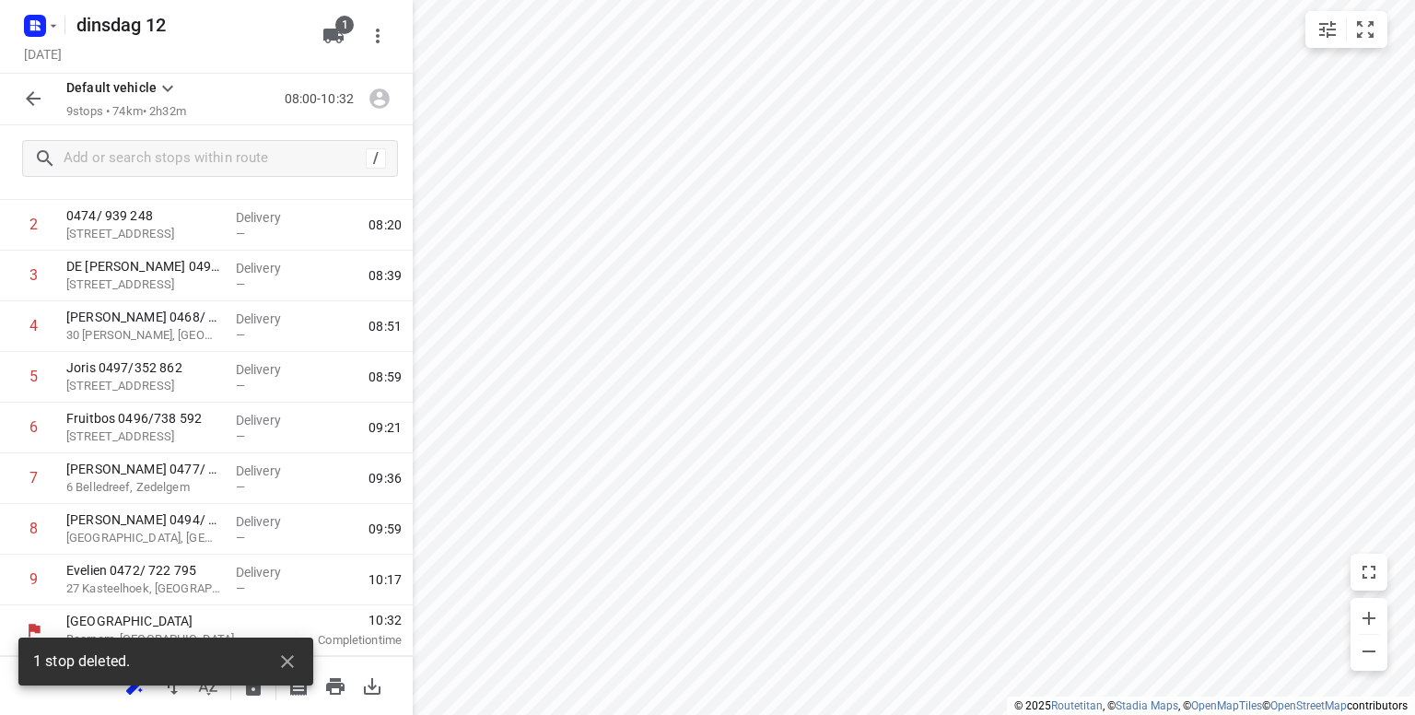
scroll to position [134, 0]
click at [128, 158] on input "text" at bounding box center [211, 159] width 295 height 29
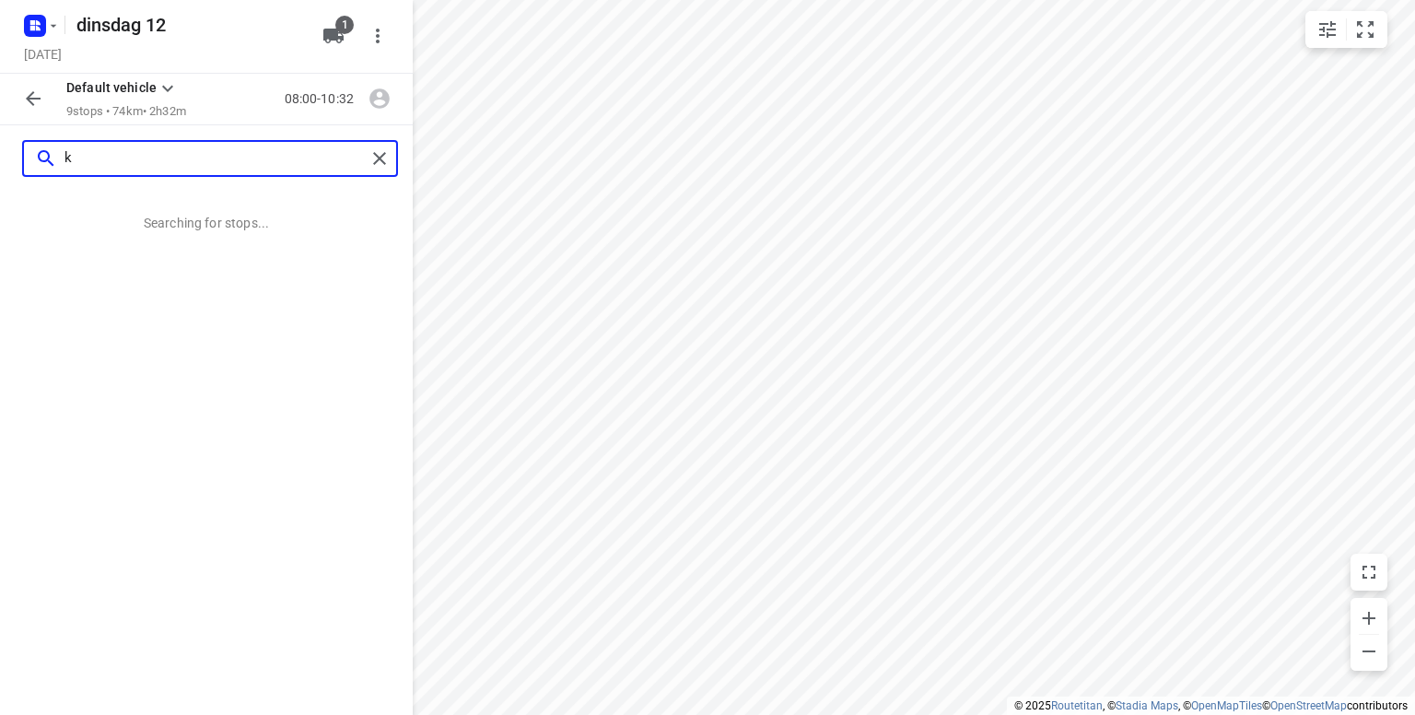
scroll to position [0, 0]
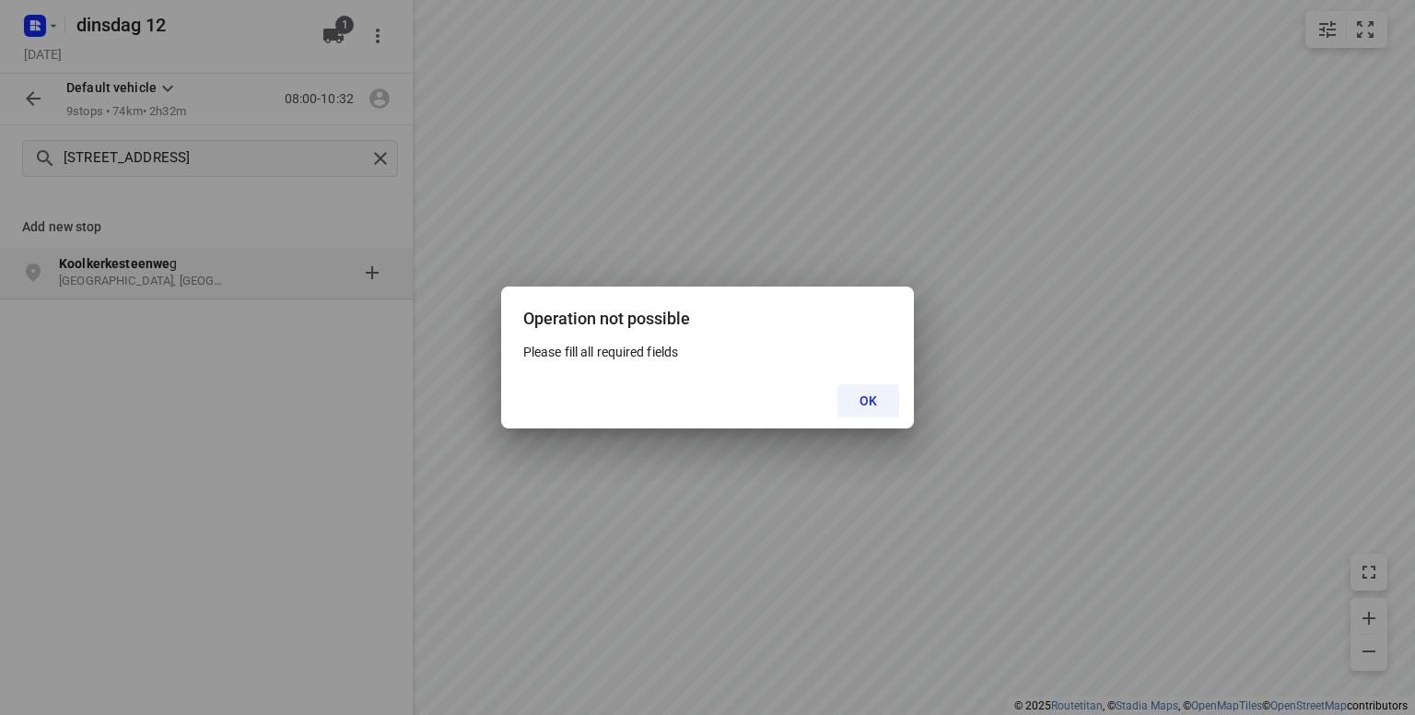
click at [873, 408] on button "OK" at bounding box center [868, 400] width 62 height 33
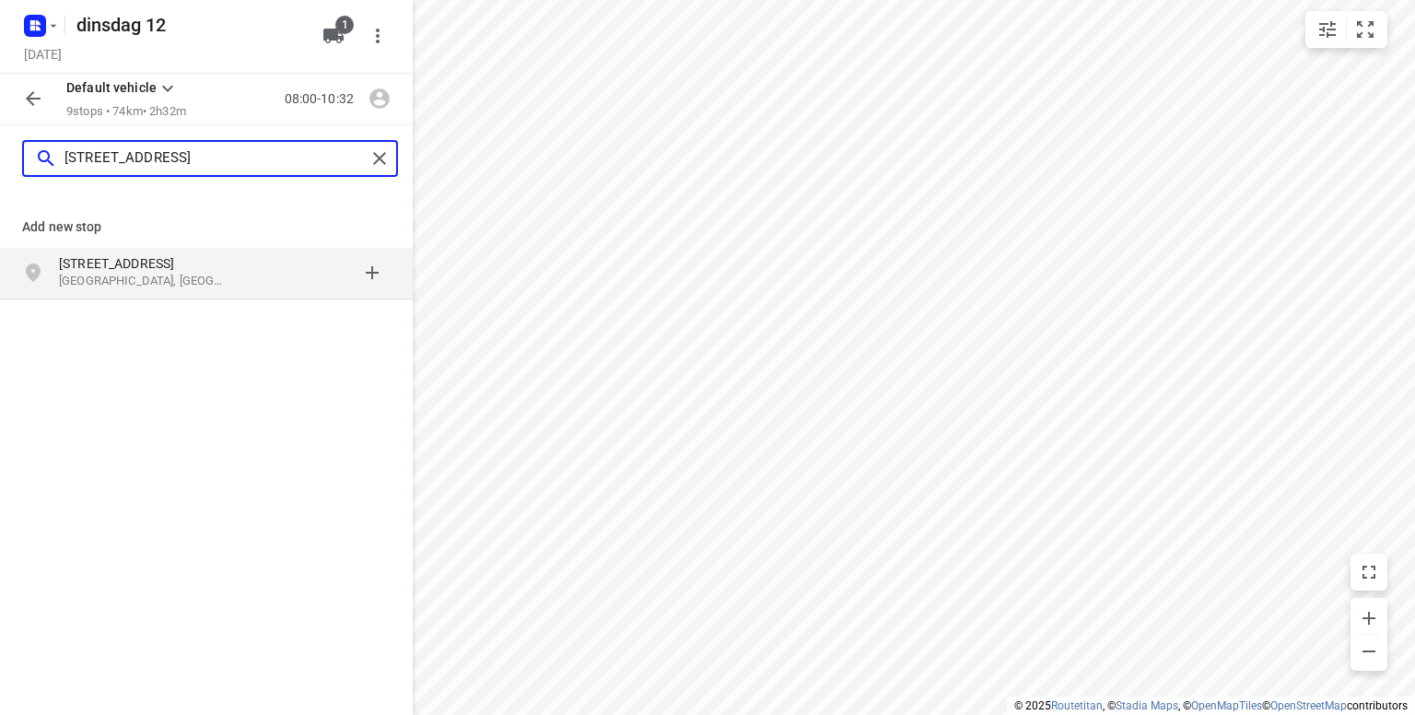
type input "[STREET_ADDRESS]"
click at [144, 262] on p "[STREET_ADDRESS]" at bounding box center [143, 263] width 169 height 18
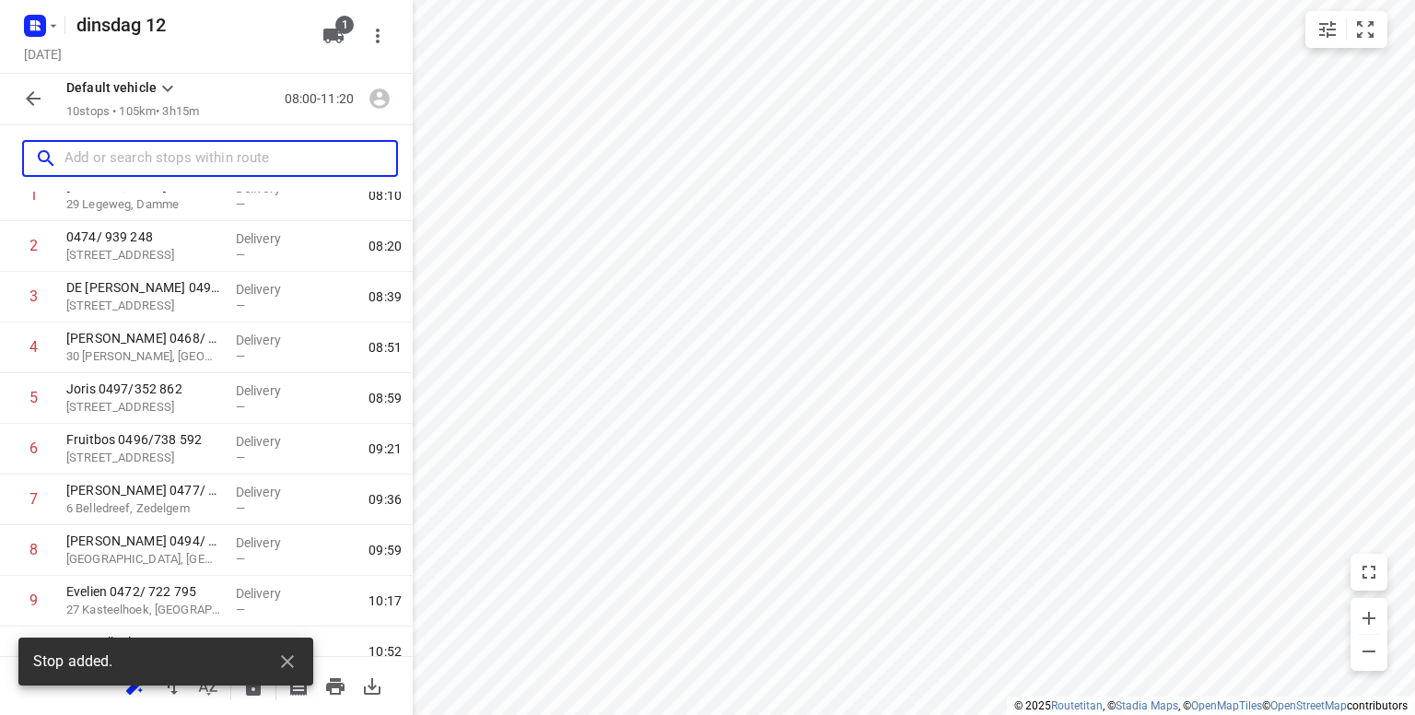
scroll to position [184, 0]
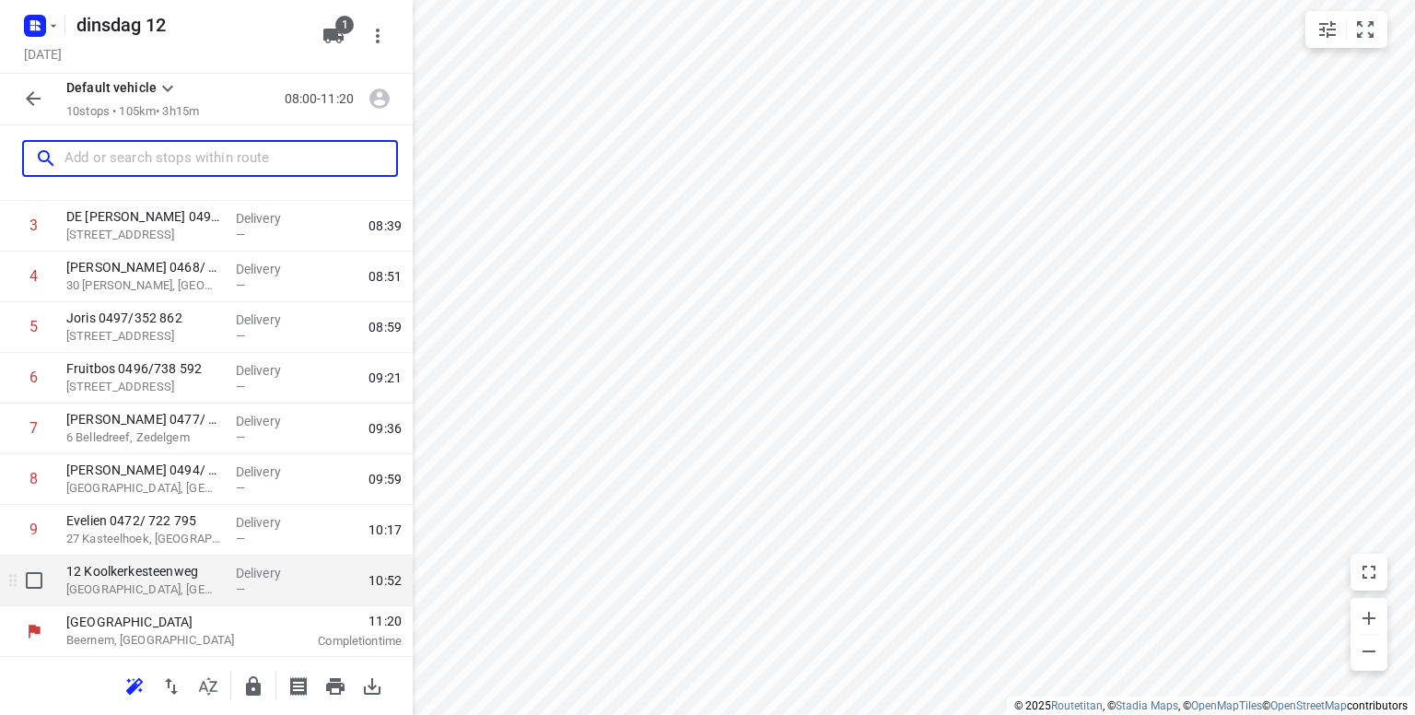
click at [133, 580] on p "[GEOGRAPHIC_DATA], [GEOGRAPHIC_DATA]" at bounding box center [143, 589] width 155 height 18
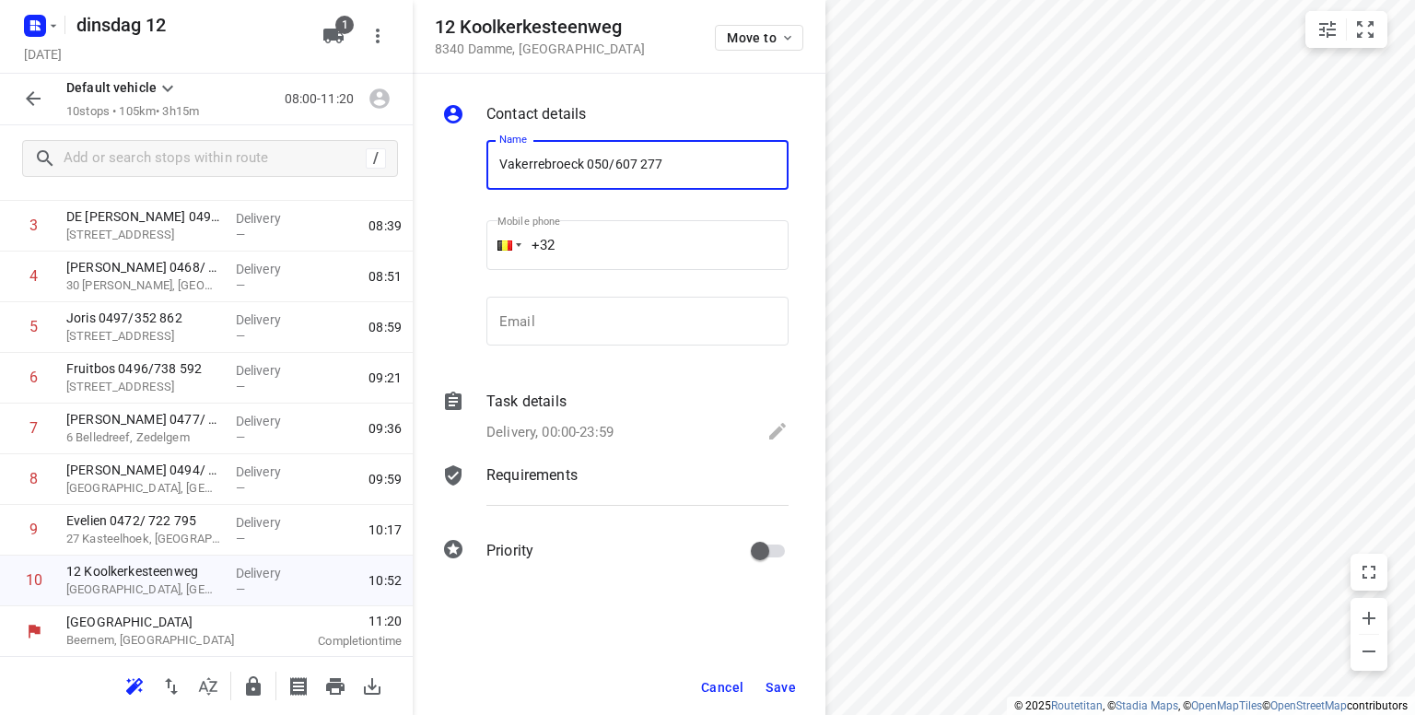
type input "Vakerrebroeck 050/607 277"
click at [780, 688] on span "Save" at bounding box center [780, 687] width 30 height 15
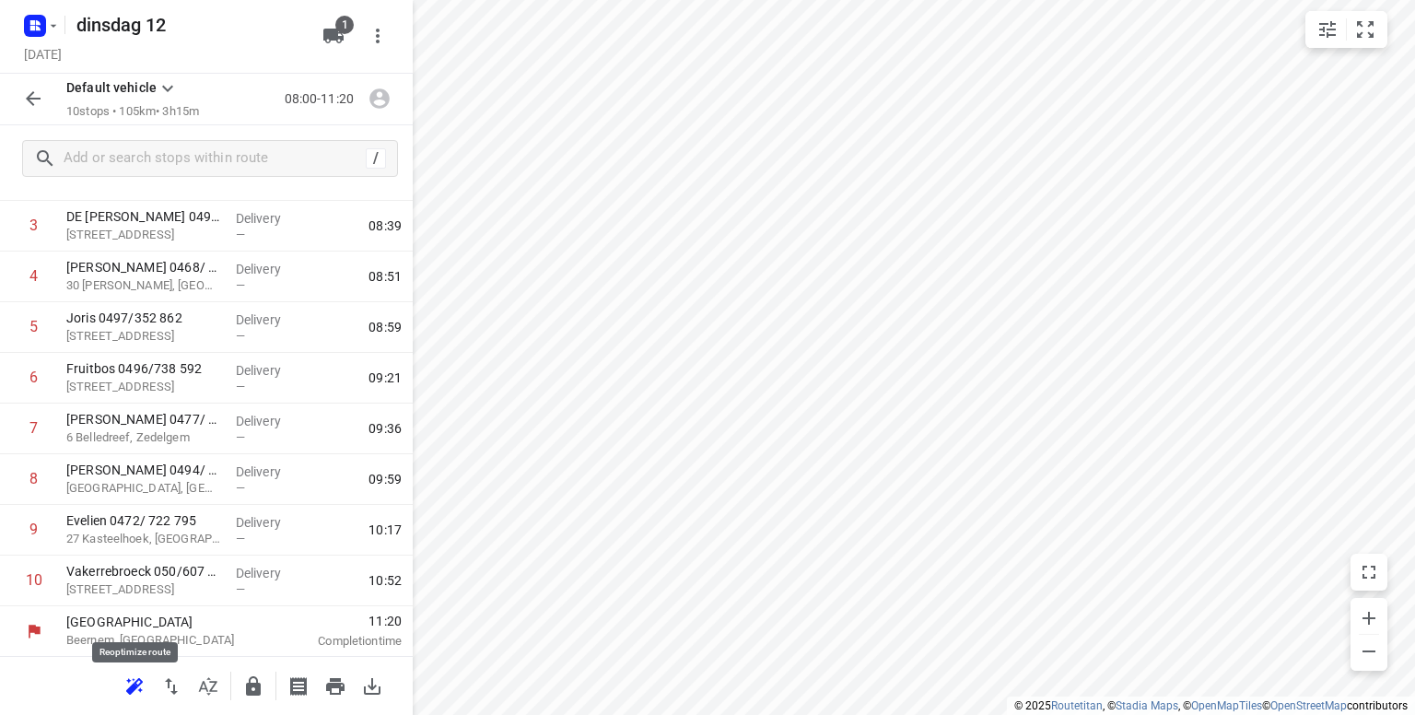
click at [129, 689] on icon "button" at bounding box center [132, 689] width 12 height 12
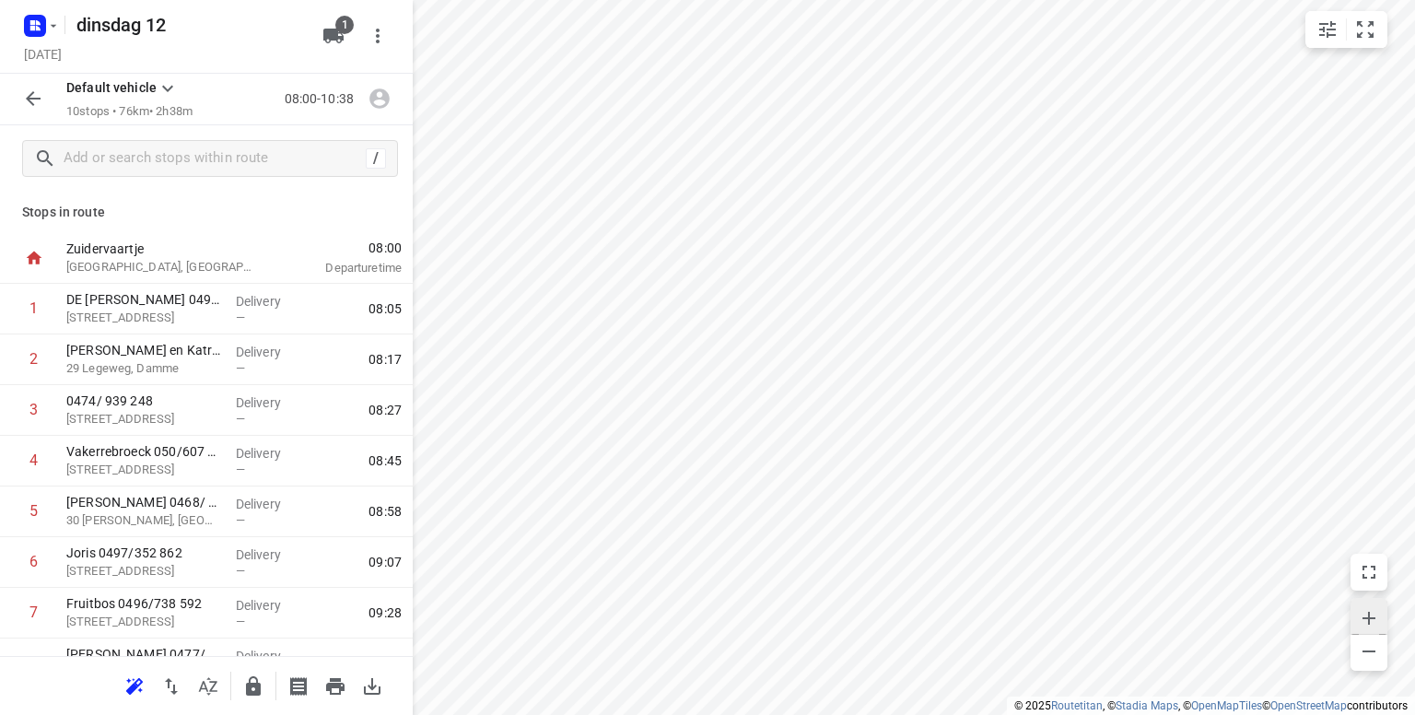
click at [1370, 602] on button "button" at bounding box center [1368, 616] width 37 height 36
click at [1372, 643] on icon "button" at bounding box center [1369, 651] width 22 height 22
